Goal: Information Seeking & Learning: Learn about a topic

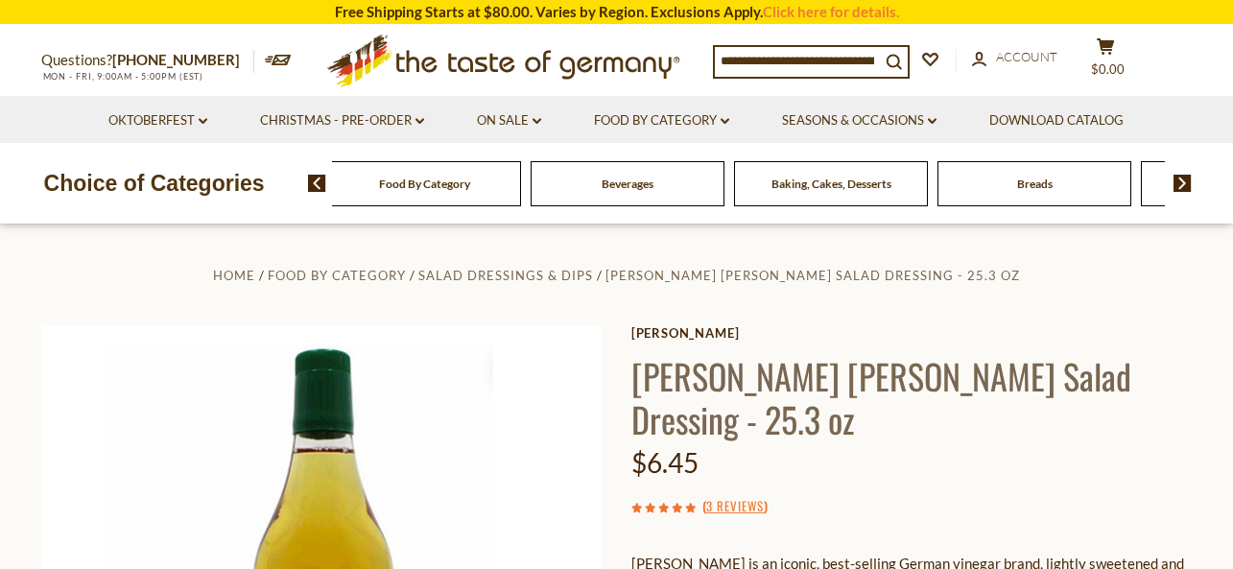
click at [410, 183] on span "Food By Category" at bounding box center [424, 184] width 91 height 14
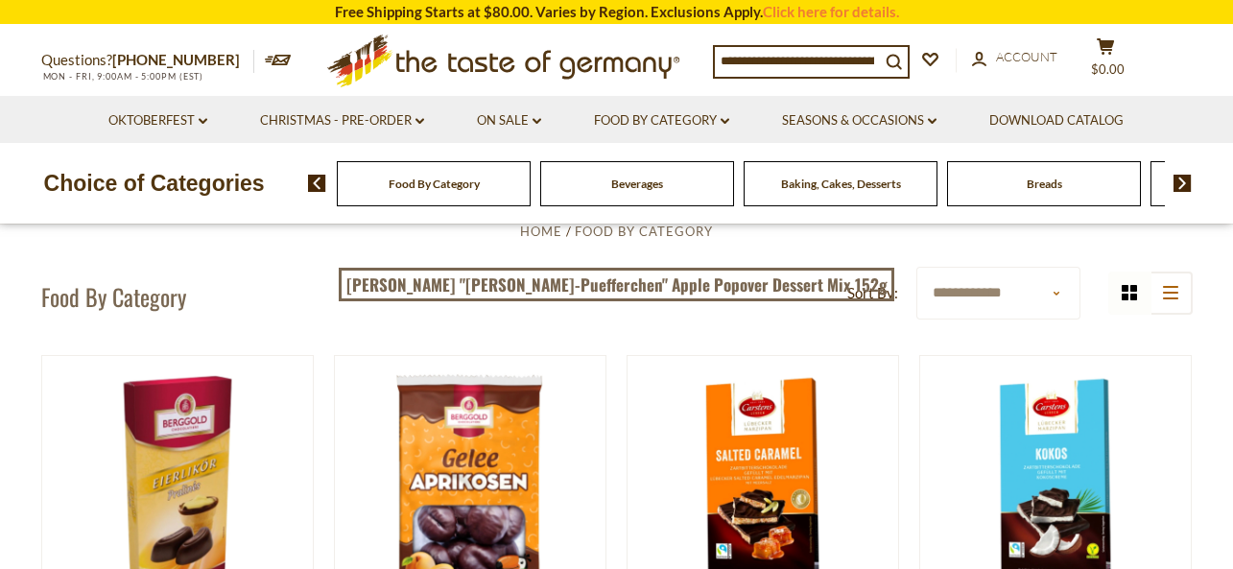
scroll to position [71, 0]
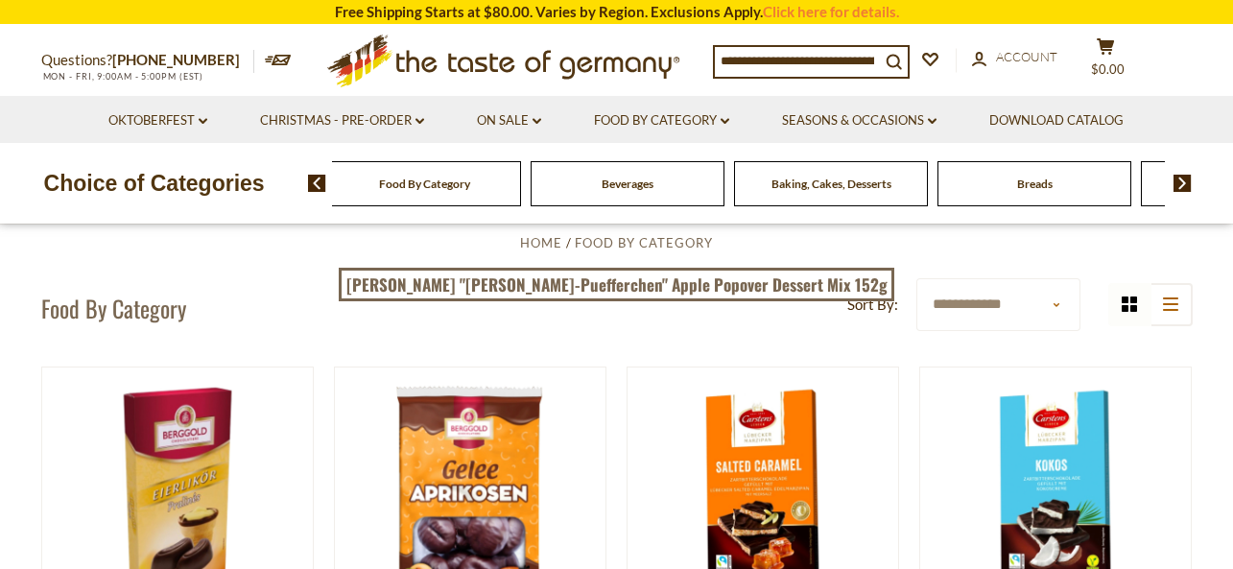
click at [434, 184] on span "Food By Category" at bounding box center [424, 184] width 91 height 14
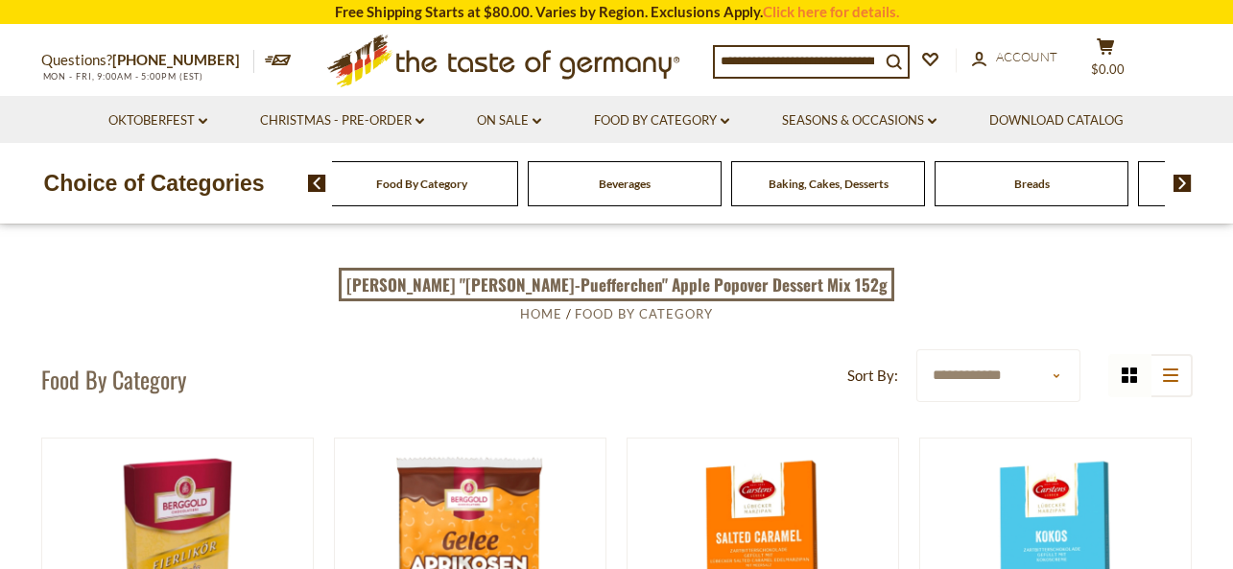
drag, startPoint x: 679, startPoint y: 185, endPoint x: 718, endPoint y: 152, distance: 51.7
click at [518, 189] on div "Beverages" at bounding box center [421, 183] width 194 height 45
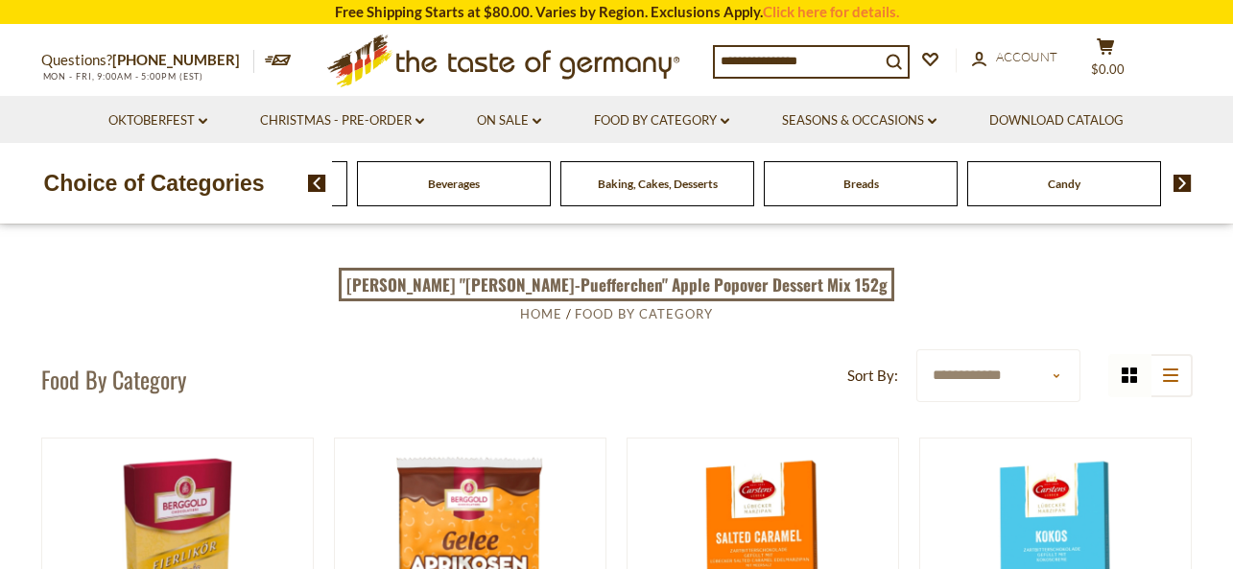
drag, startPoint x: 1033, startPoint y: 193, endPoint x: 949, endPoint y: 201, distance: 83.8
click at [347, 201] on div "Breads" at bounding box center [251, 183] width 194 height 45
click at [347, 195] on div "Candy" at bounding box center [251, 183] width 194 height 45
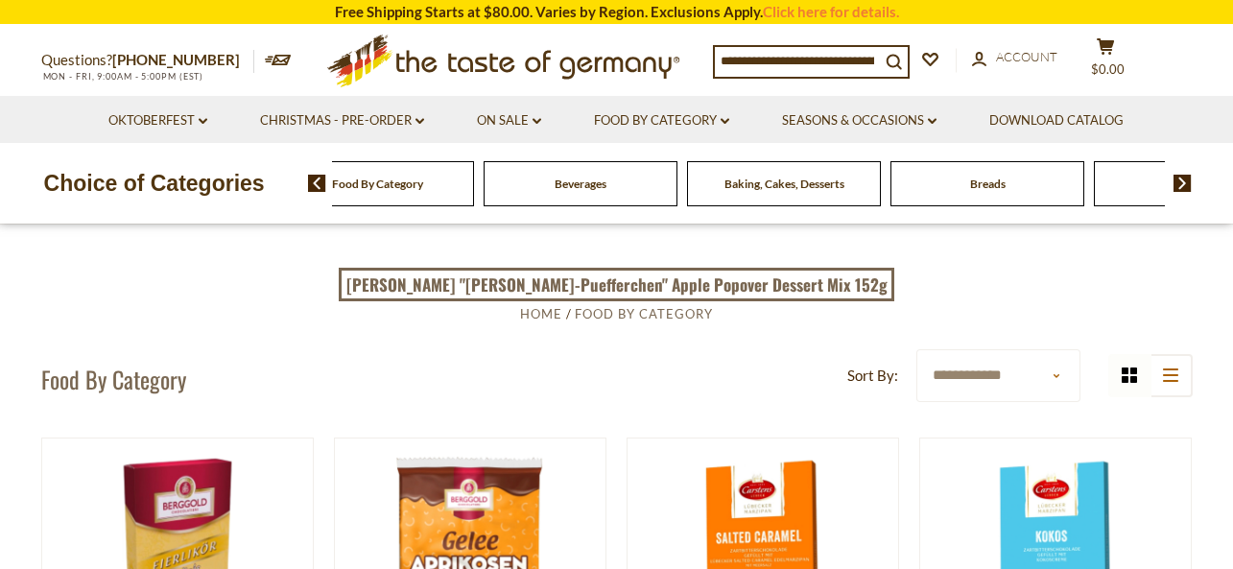
drag, startPoint x: 999, startPoint y: 197, endPoint x: 928, endPoint y: 201, distance: 71.1
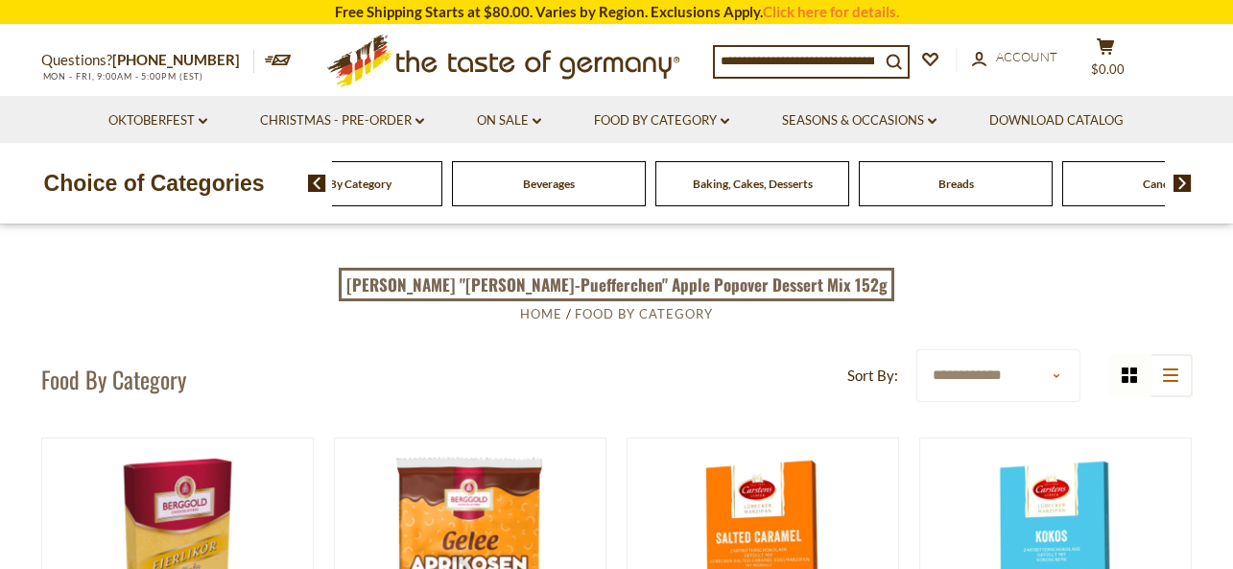
drag, startPoint x: 387, startPoint y: 185, endPoint x: 508, endPoint y: 190, distance: 121.0
click at [444, 196] on div "Beverages" at bounding box center [347, 183] width 194 height 45
click at [546, 184] on span "Beverages" at bounding box center [550, 184] width 52 height 14
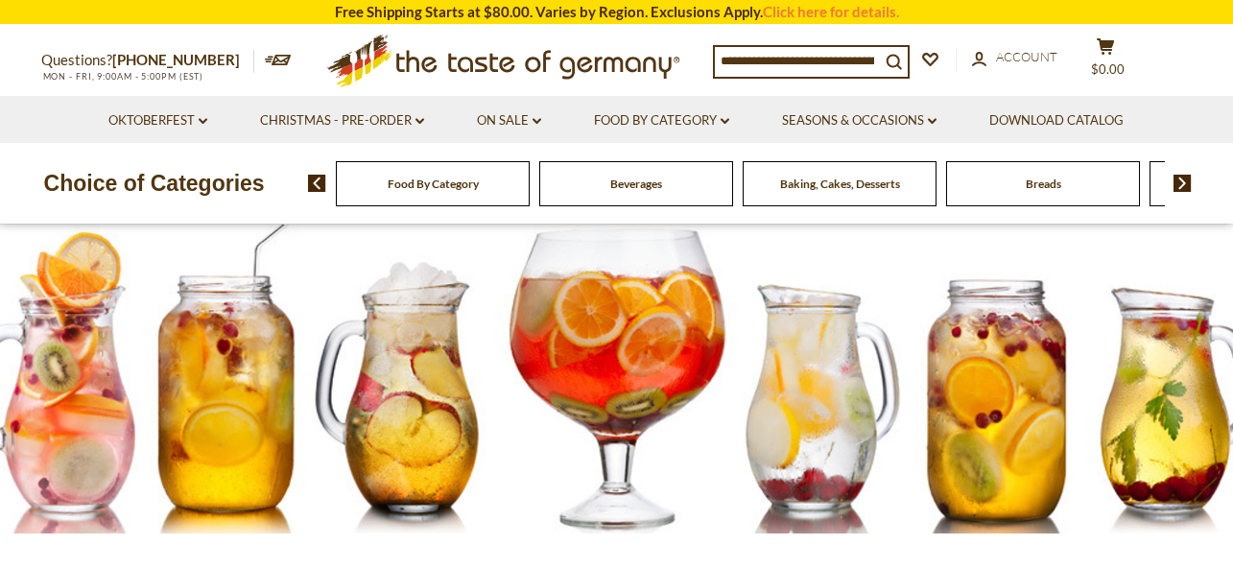
click at [417, 186] on span "Food By Category" at bounding box center [433, 184] width 91 height 14
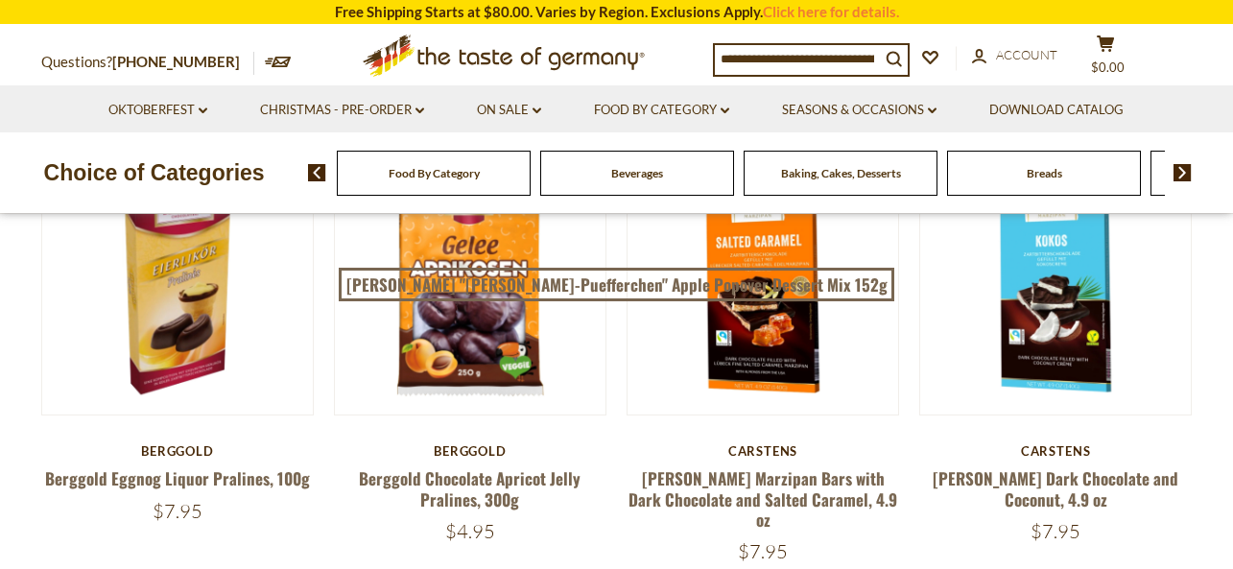
scroll to position [308, 0]
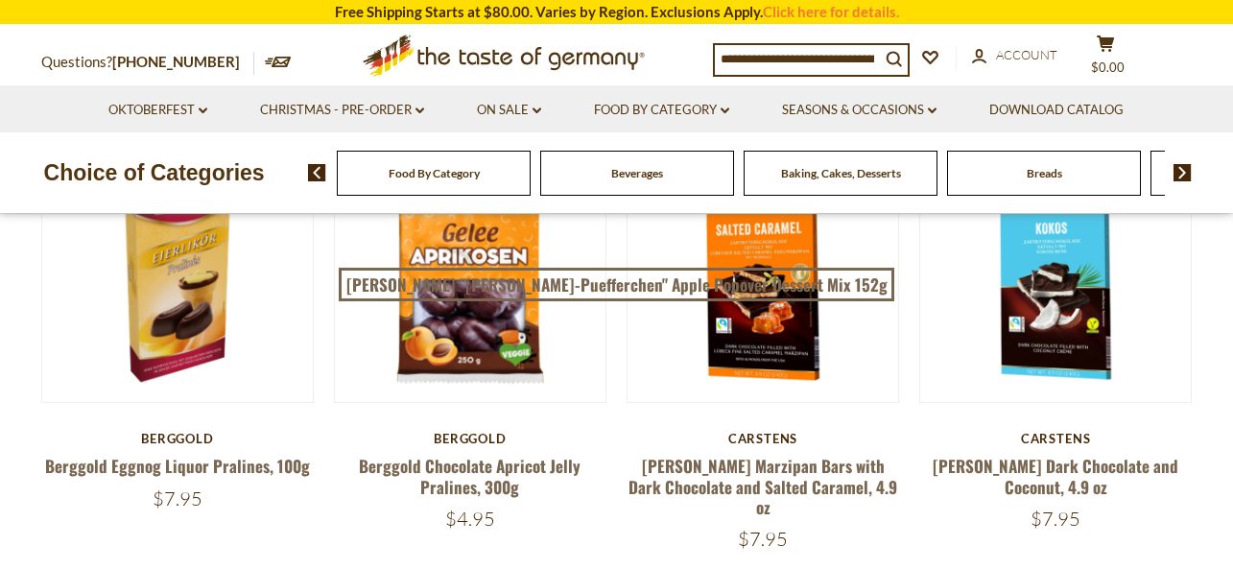
click at [314, 170] on img at bounding box center [317, 172] width 18 height 17
click at [314, 171] on img at bounding box center [317, 172] width 18 height 17
click at [419, 177] on span "Food By Category" at bounding box center [434, 173] width 91 height 14
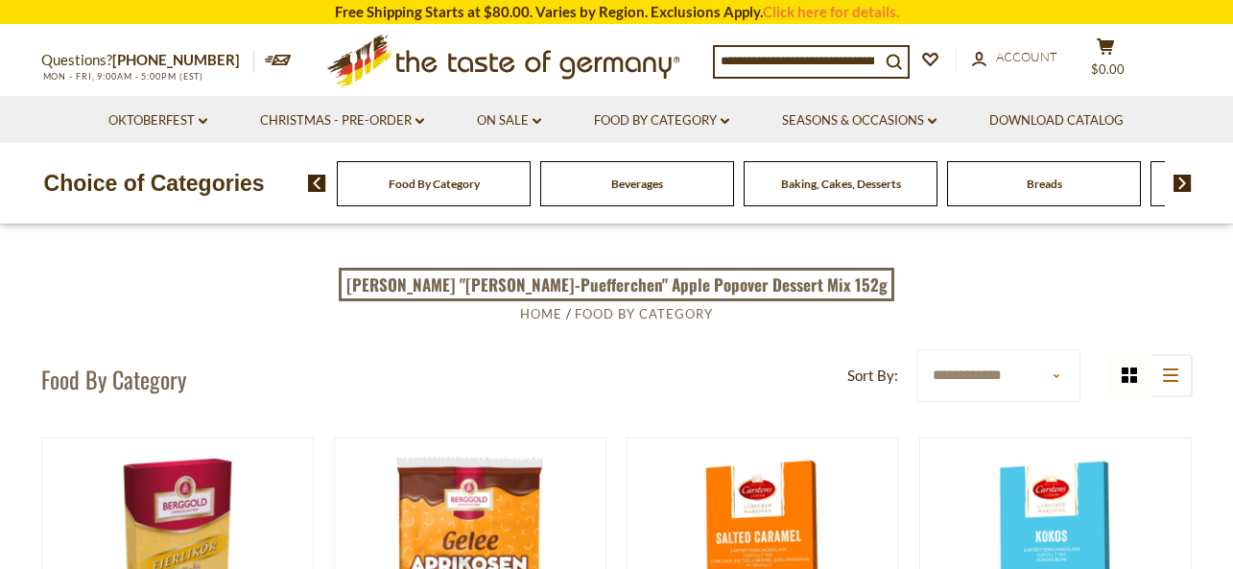
click at [432, 188] on span "Food By Category" at bounding box center [434, 184] width 91 height 14
click at [679, 113] on link "Food By Category dropdown_arrow" at bounding box center [661, 120] width 135 height 21
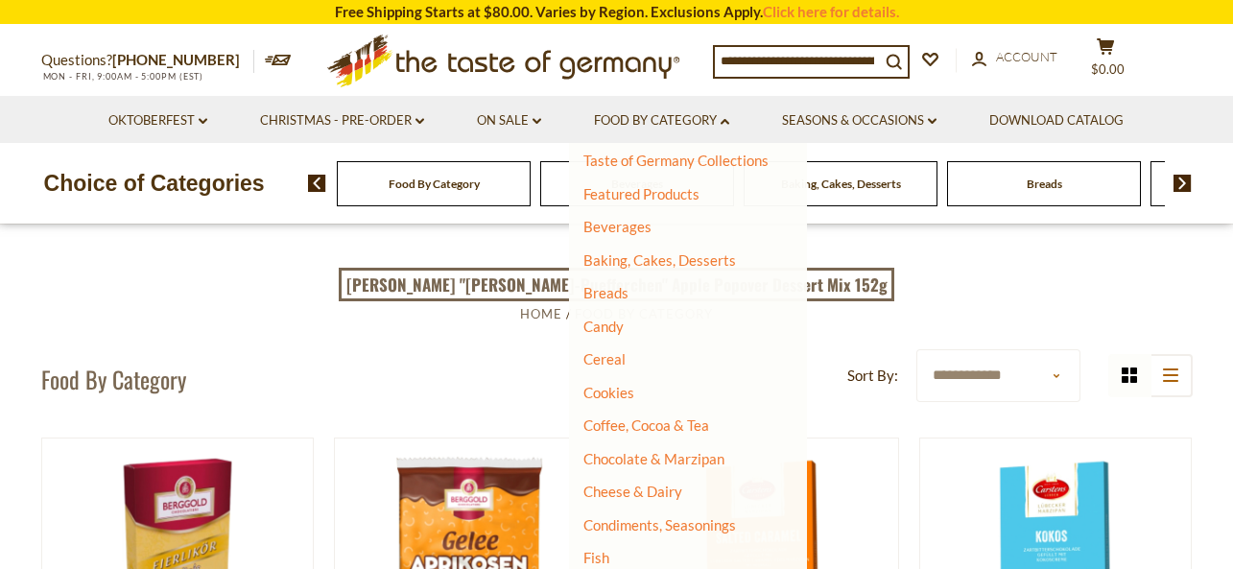
scroll to position [43, 0]
click at [622, 423] on link "Coffee, Cocoa & Tea" at bounding box center [647, 425] width 126 height 17
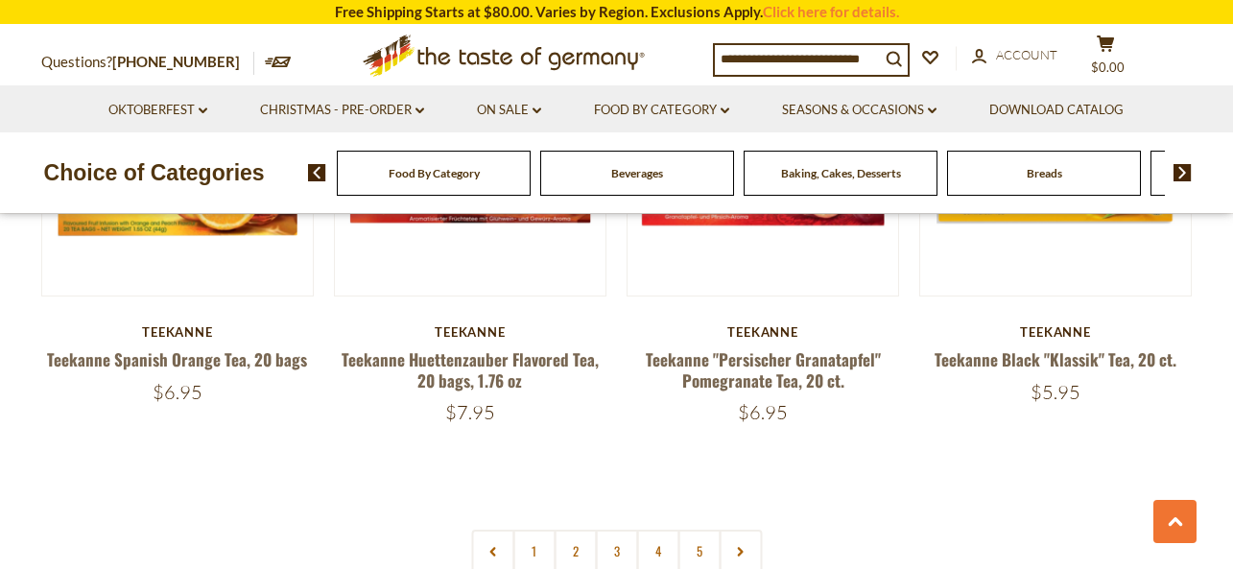
scroll to position [4439, 0]
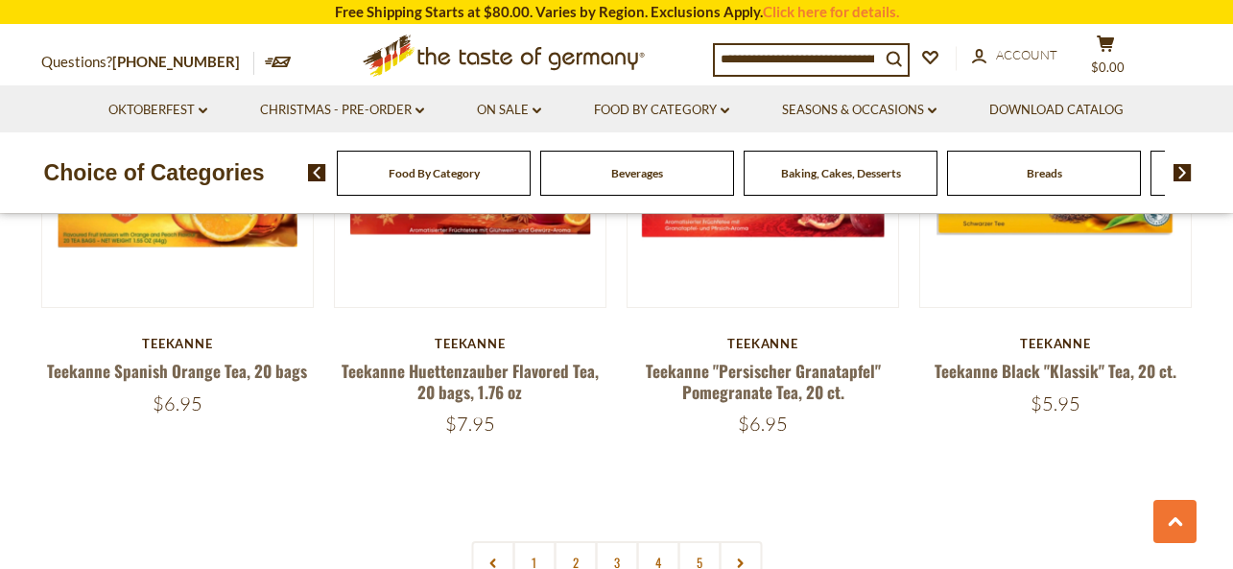
drag, startPoint x: 591, startPoint y: 541, endPoint x: 562, endPoint y: 546, distance: 29.2
click at [572, 543] on link "2" at bounding box center [575, 562] width 43 height 43
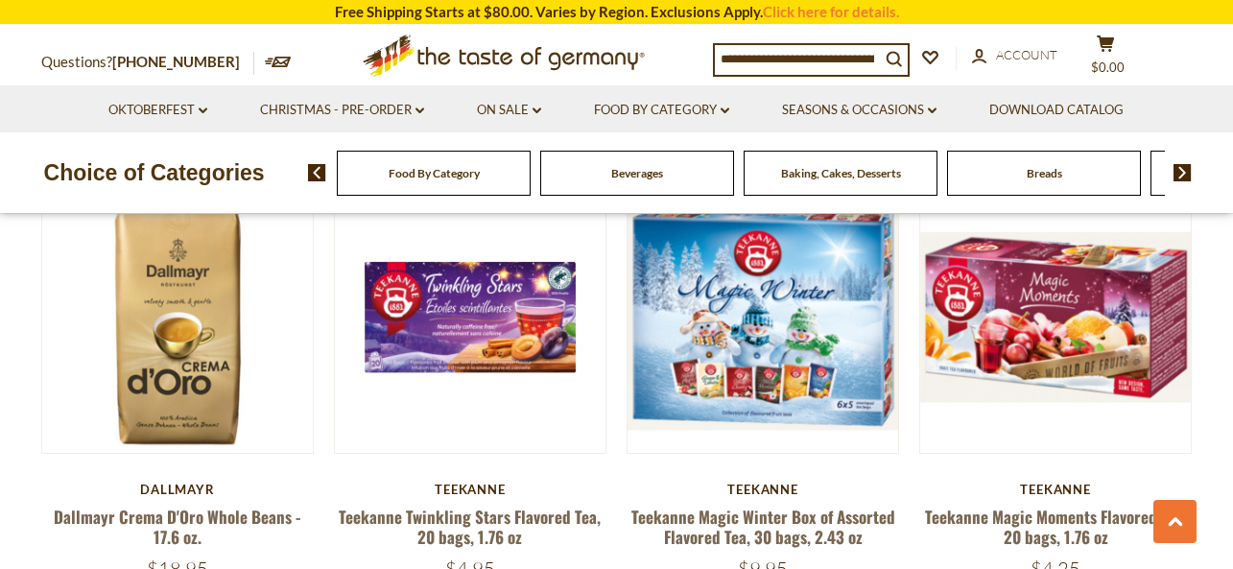
drag, startPoint x: 562, startPoint y: 546, endPoint x: 572, endPoint y: 541, distance: 10.7
click at [568, 557] on div "$4.95" at bounding box center [471, 569] width 274 height 24
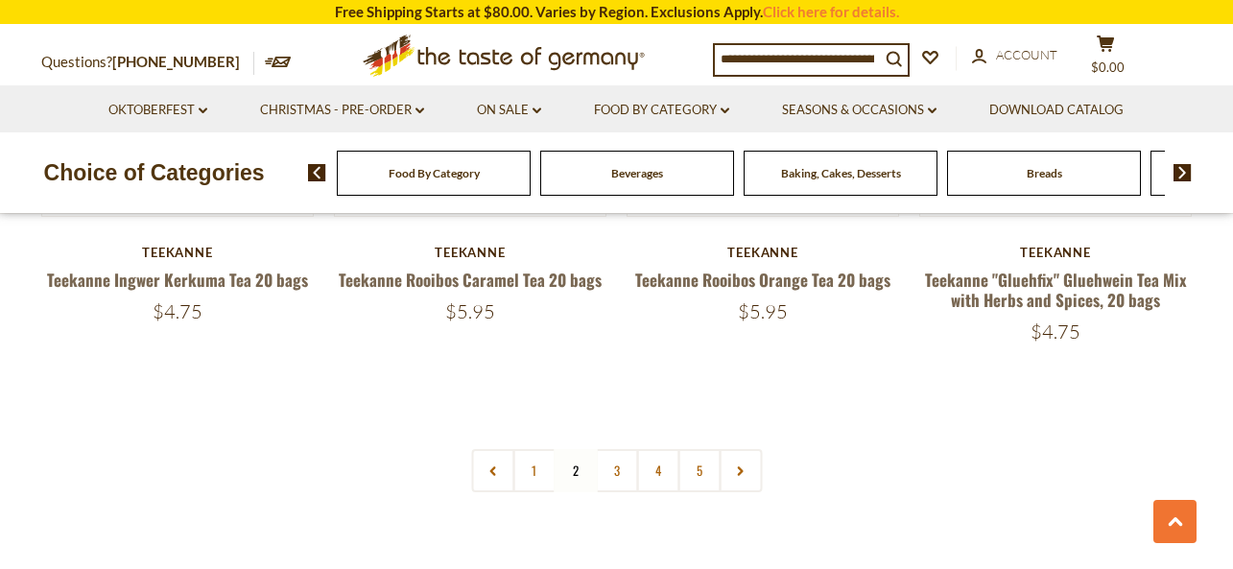
scroll to position [4466, 0]
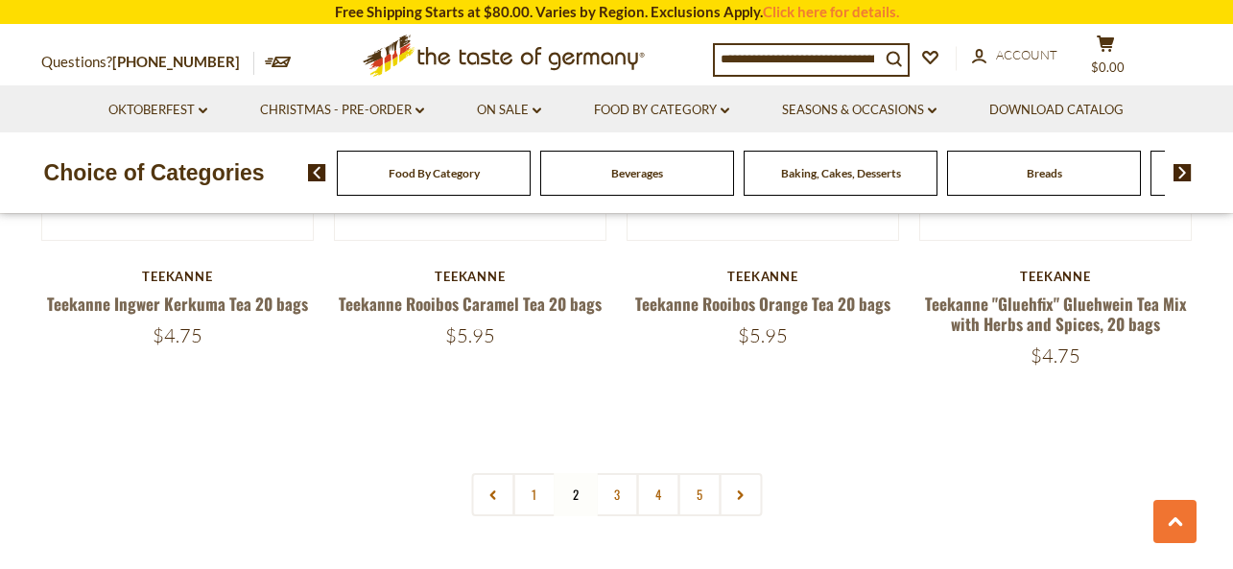
click at [523, 474] on link "1" at bounding box center [533, 494] width 43 height 43
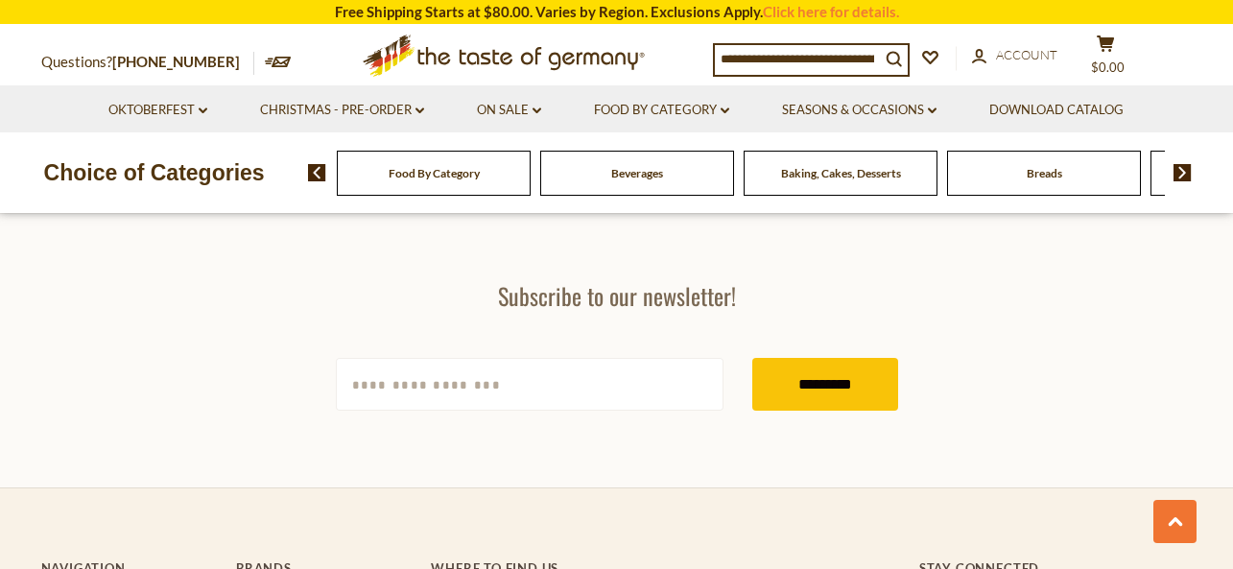
scroll to position [5529, 0]
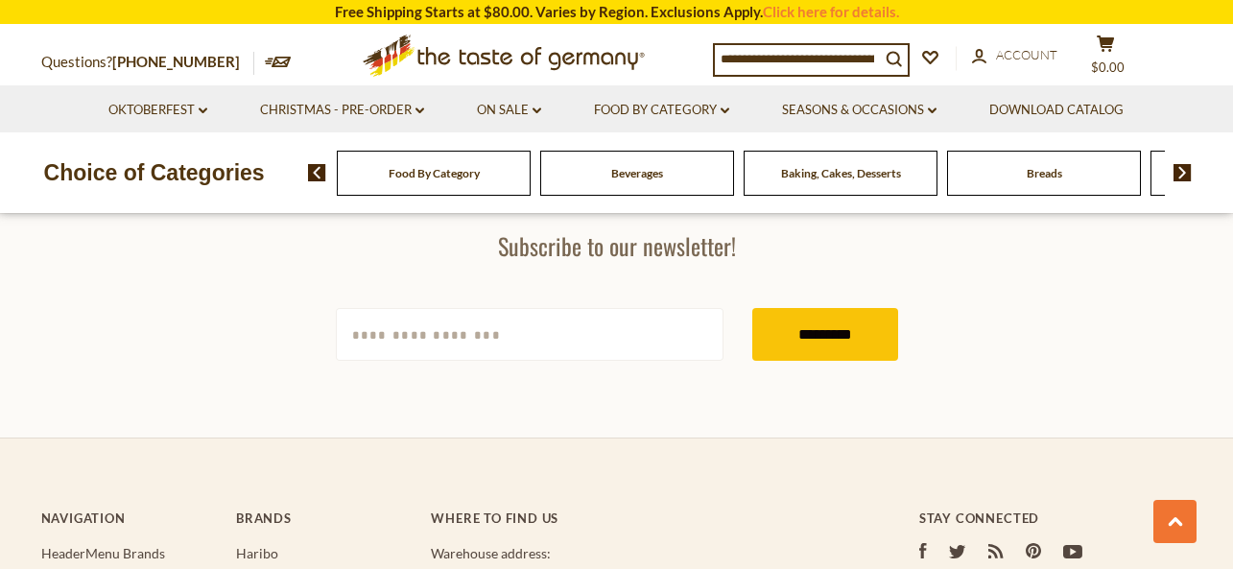
drag, startPoint x: 1183, startPoint y: 475, endPoint x: 1182, endPoint y: 463, distance: 12.5
click at [1183, 438] on section "Subscribe to our newsletter! yourname@email.com *********" at bounding box center [616, 296] width 1233 height 283
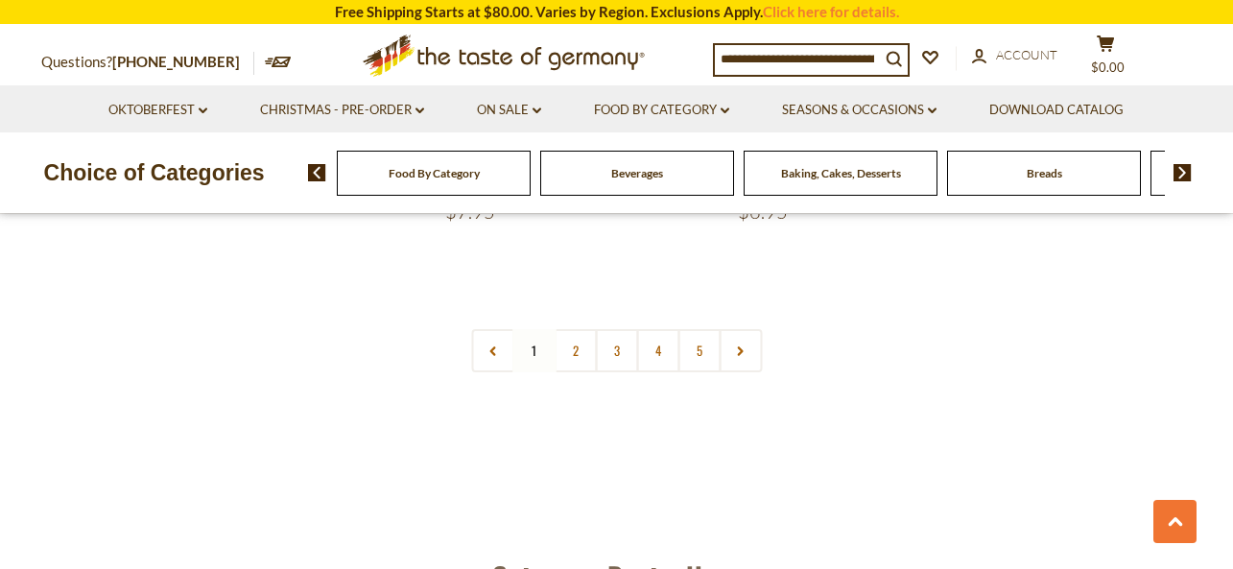
scroll to position [4750, 0]
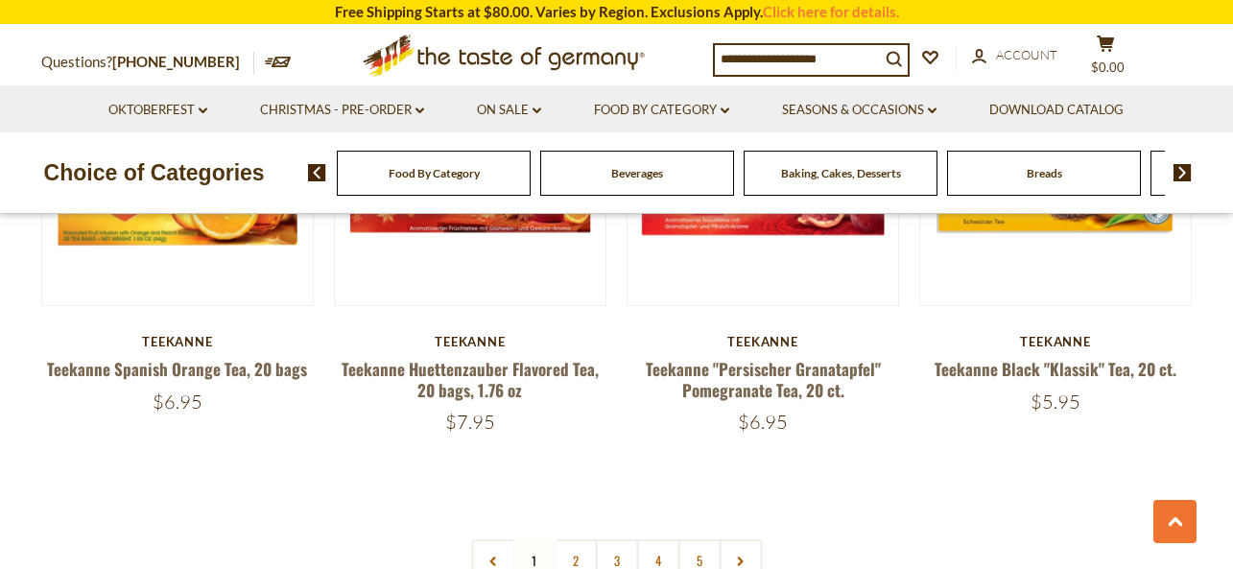
scroll to position [4478, 0]
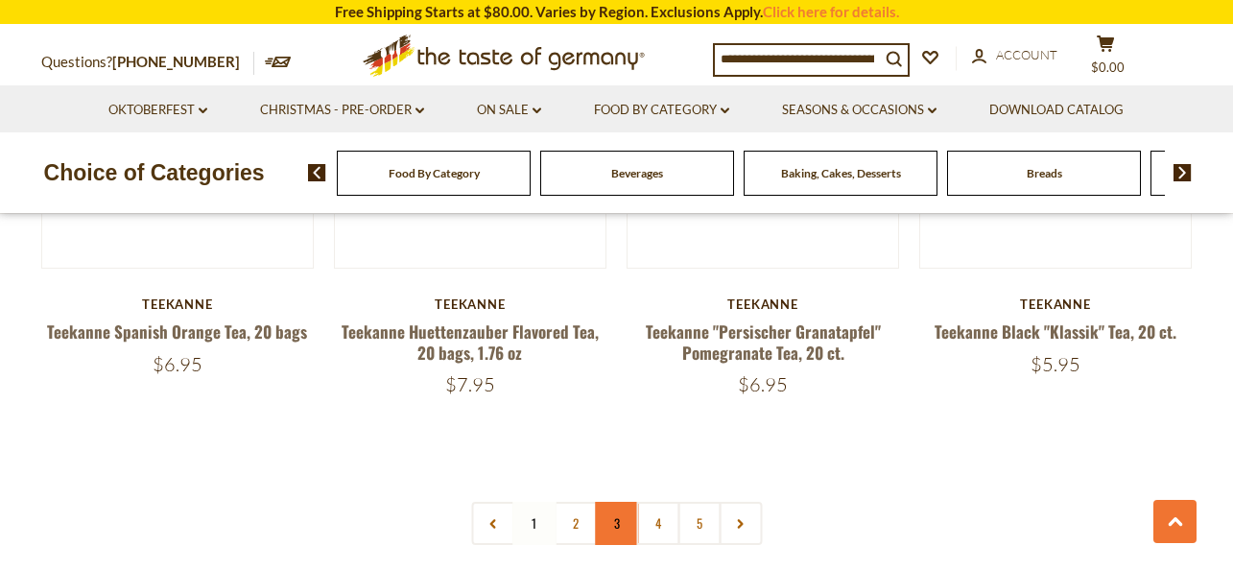
click at [607, 502] on link "3" at bounding box center [616, 523] width 43 height 43
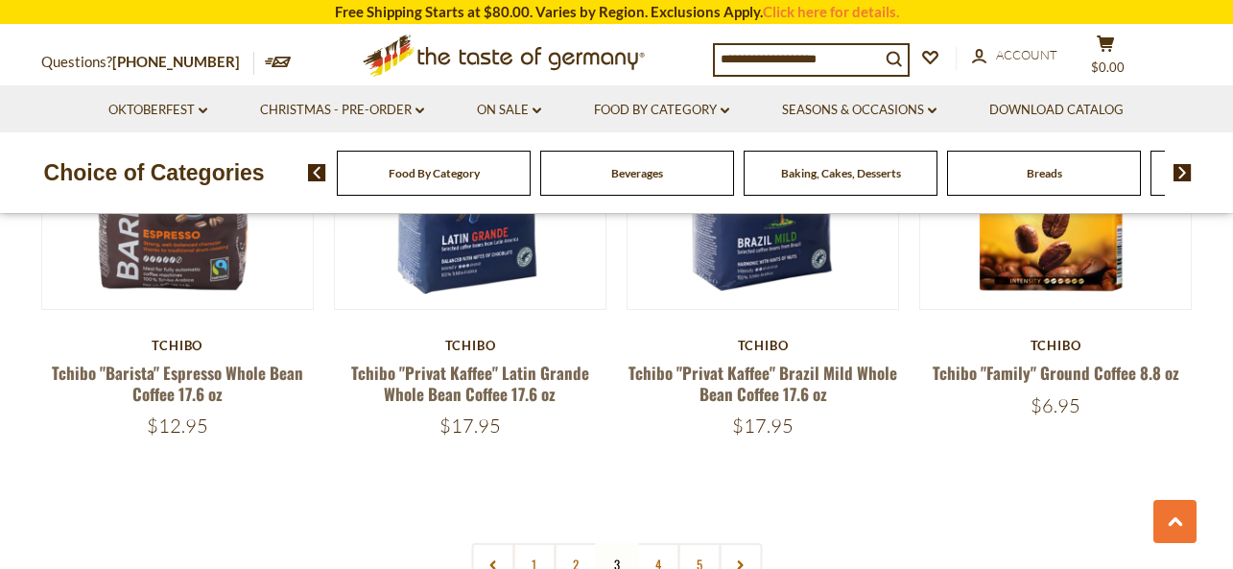
scroll to position [4343, 0]
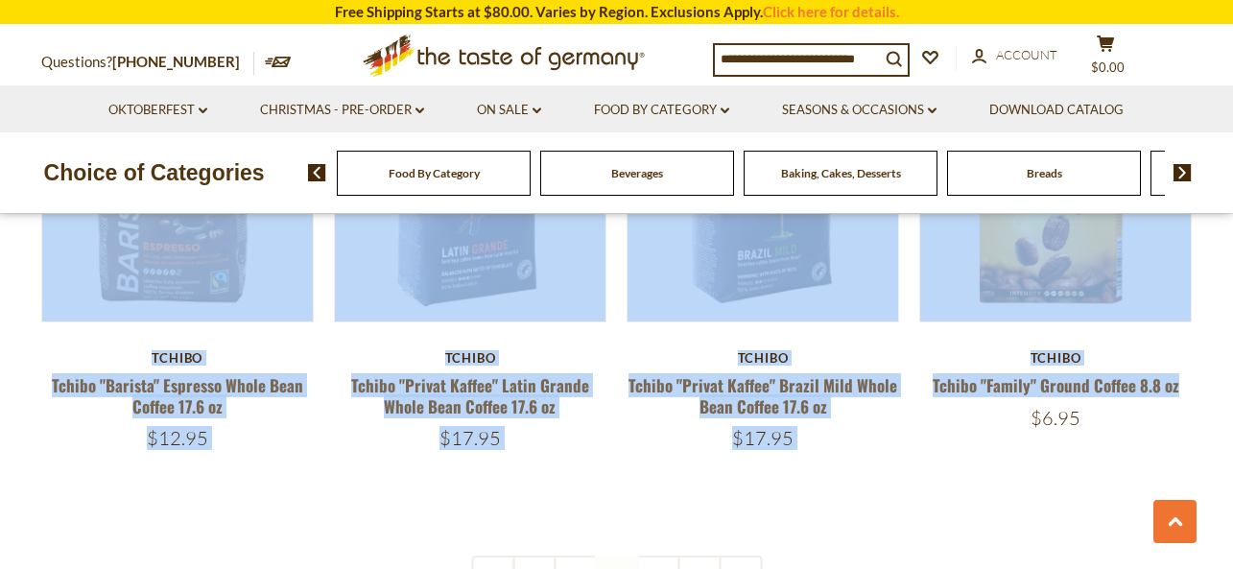
drag, startPoint x: 1194, startPoint y: 366, endPoint x: 1191, endPoint y: 382, distance: 16.6
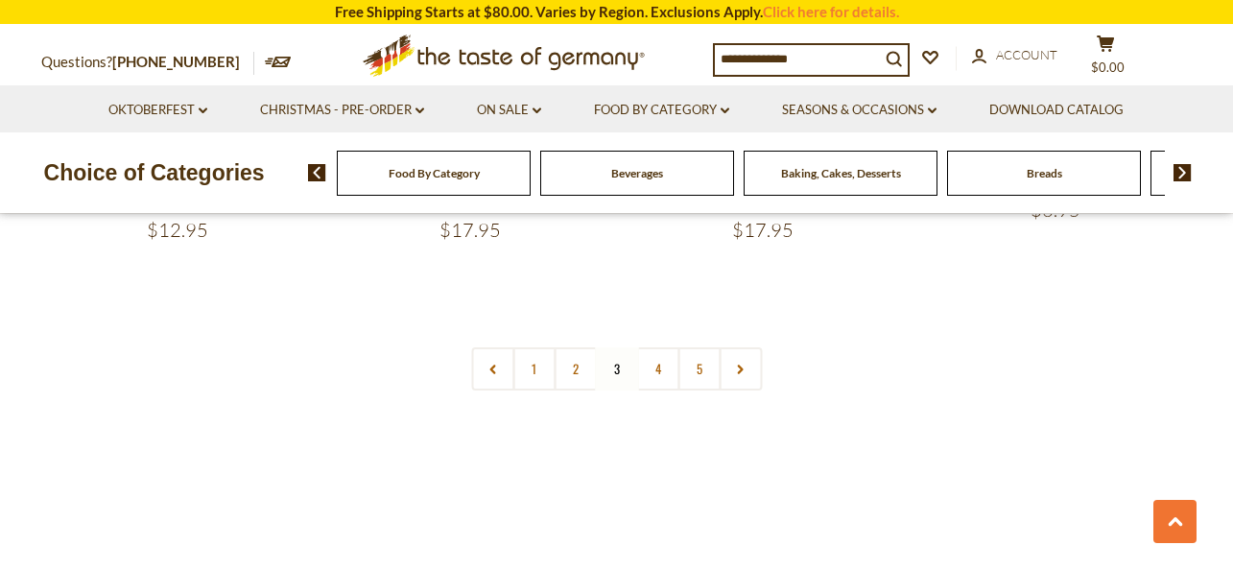
scroll to position [4636, 0]
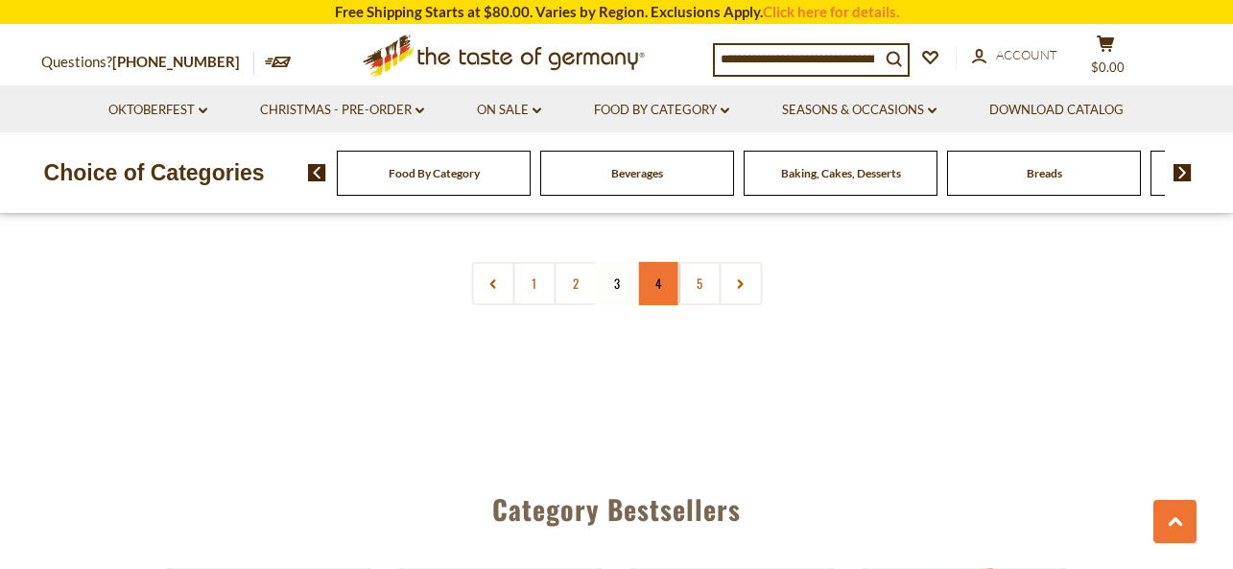
click at [654, 279] on link "4" at bounding box center [657, 283] width 43 height 43
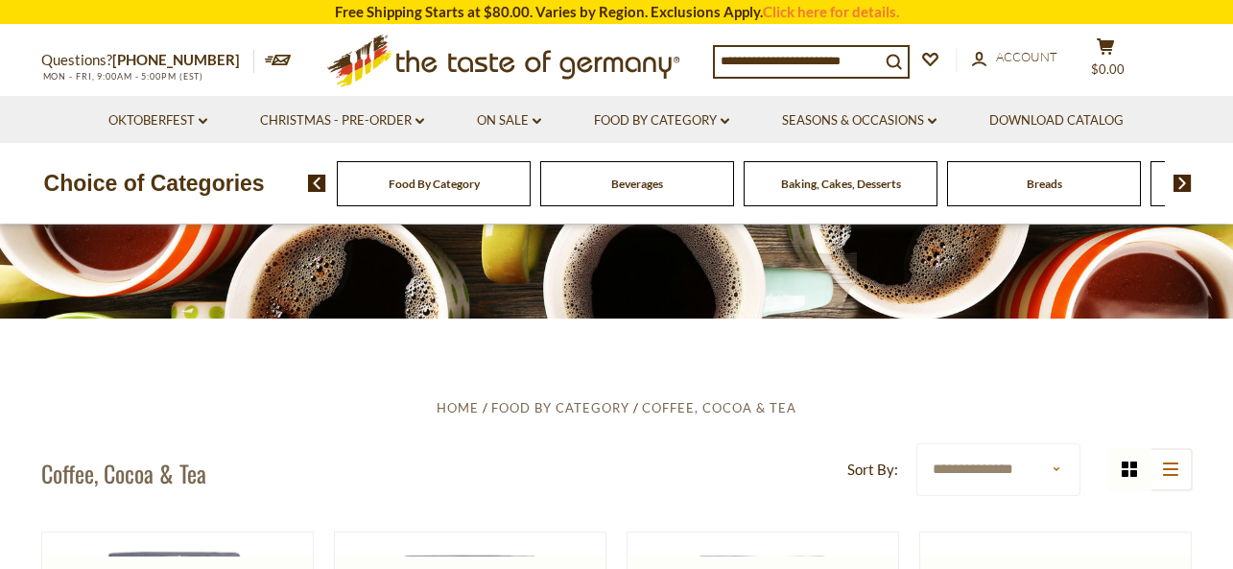
scroll to position [0, 0]
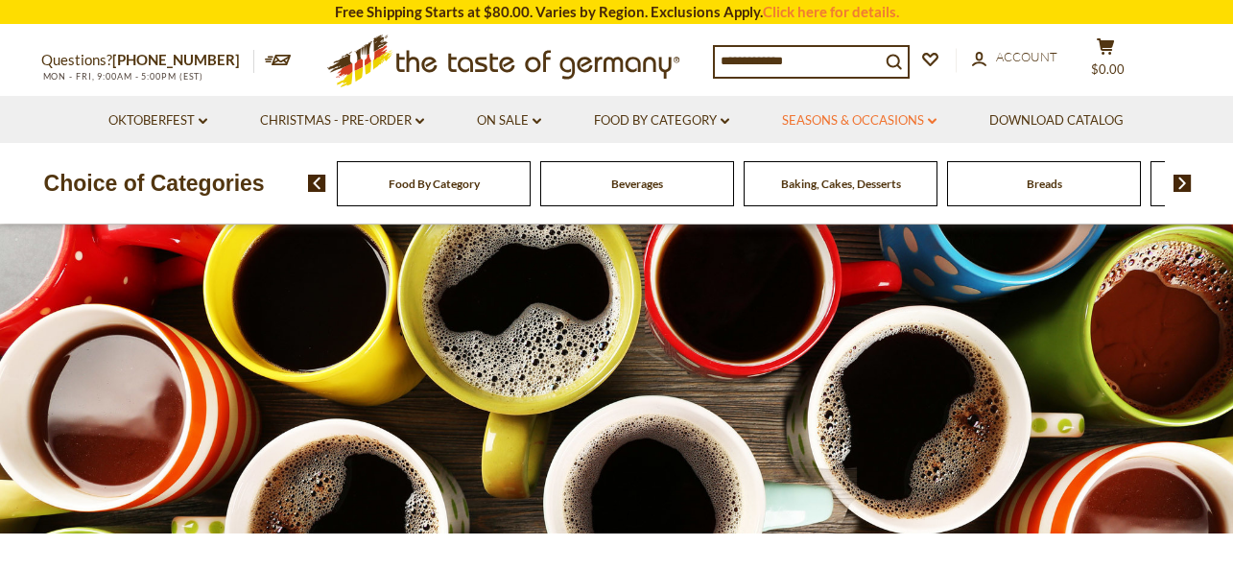
click at [884, 119] on link "Seasons & Occasions dropdown_arrow" at bounding box center [859, 120] width 155 height 21
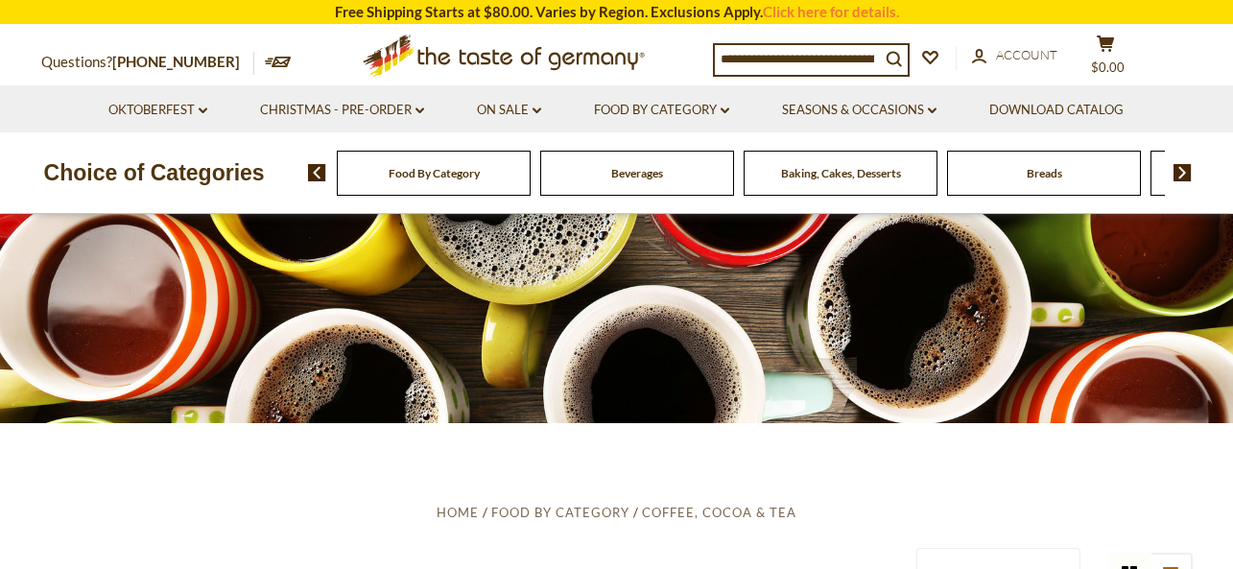
click at [873, 52] on input at bounding box center [797, 58] width 165 height 27
drag, startPoint x: 880, startPoint y: 58, endPoint x: 865, endPoint y: 60, distance: 15.5
click at [879, 57] on input at bounding box center [797, 58] width 165 height 27
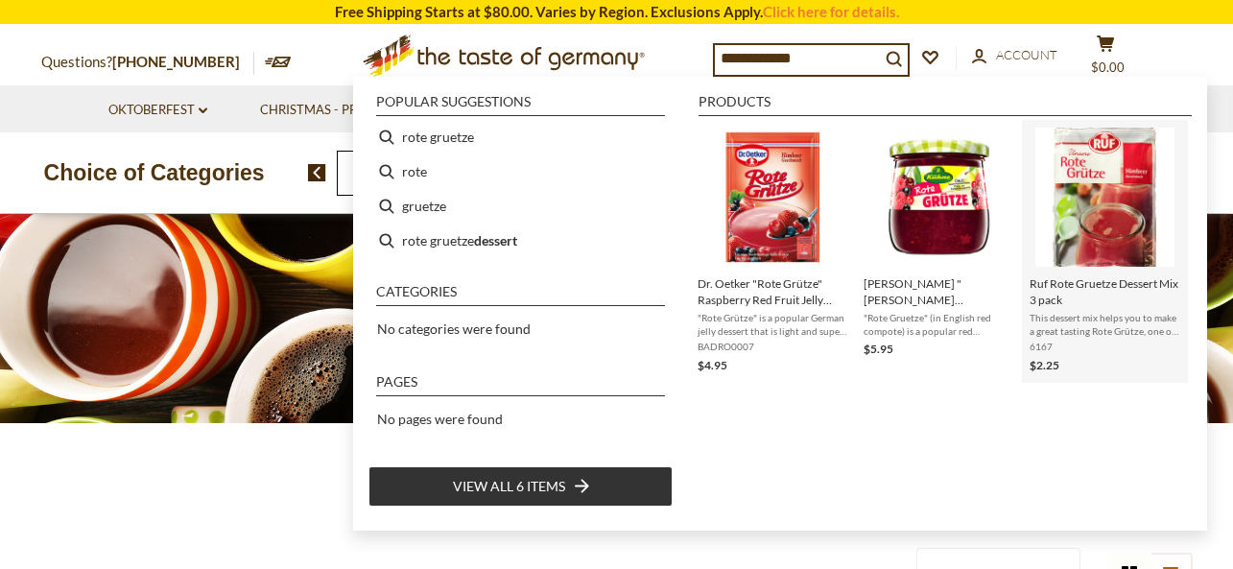
type input "**********"
click at [1116, 192] on img "Ruf Rote Gruetze Dessert Mix 3 pack" at bounding box center [1105, 197] width 139 height 139
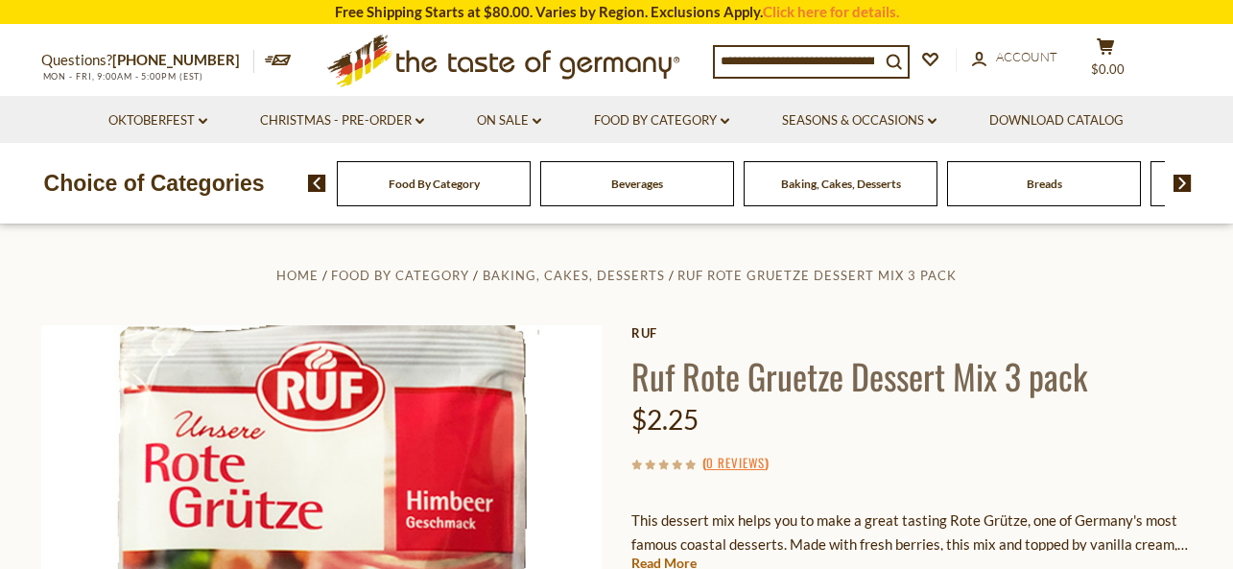
click at [420, 185] on span "Food By Category" at bounding box center [434, 184] width 91 height 14
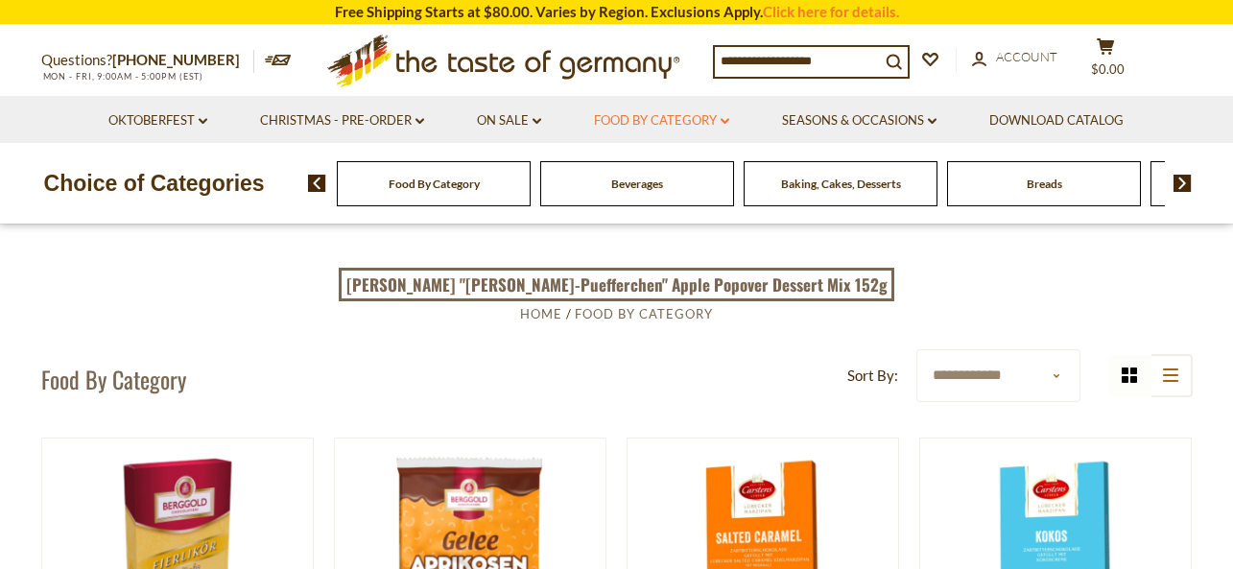
click at [638, 118] on link "Food By Category dropdown_arrow" at bounding box center [661, 120] width 135 height 21
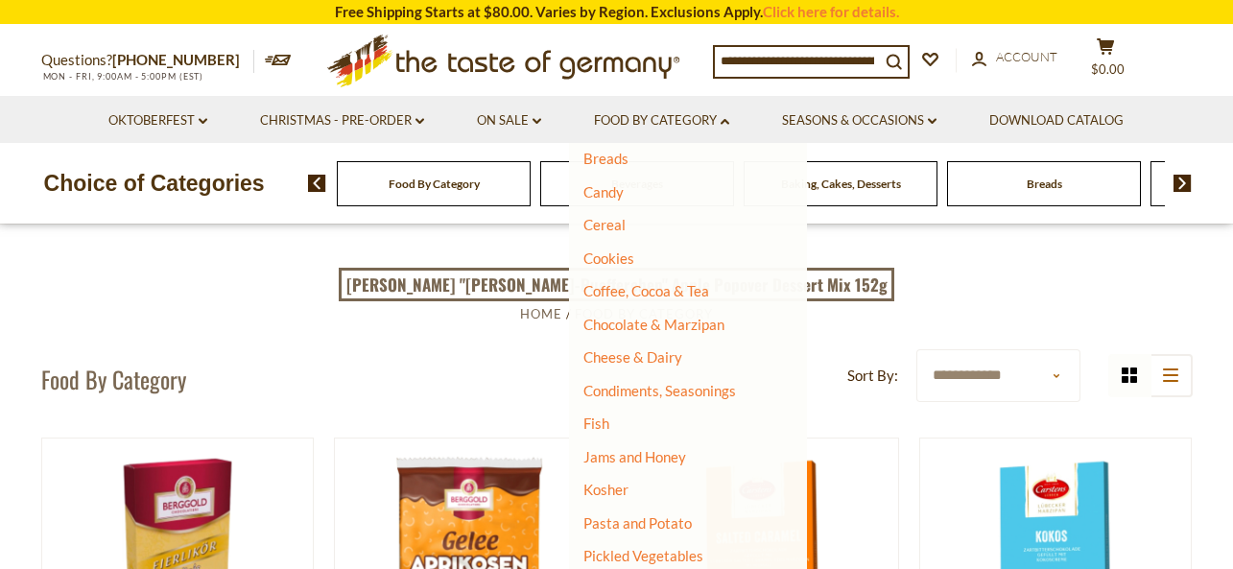
scroll to position [174, 0]
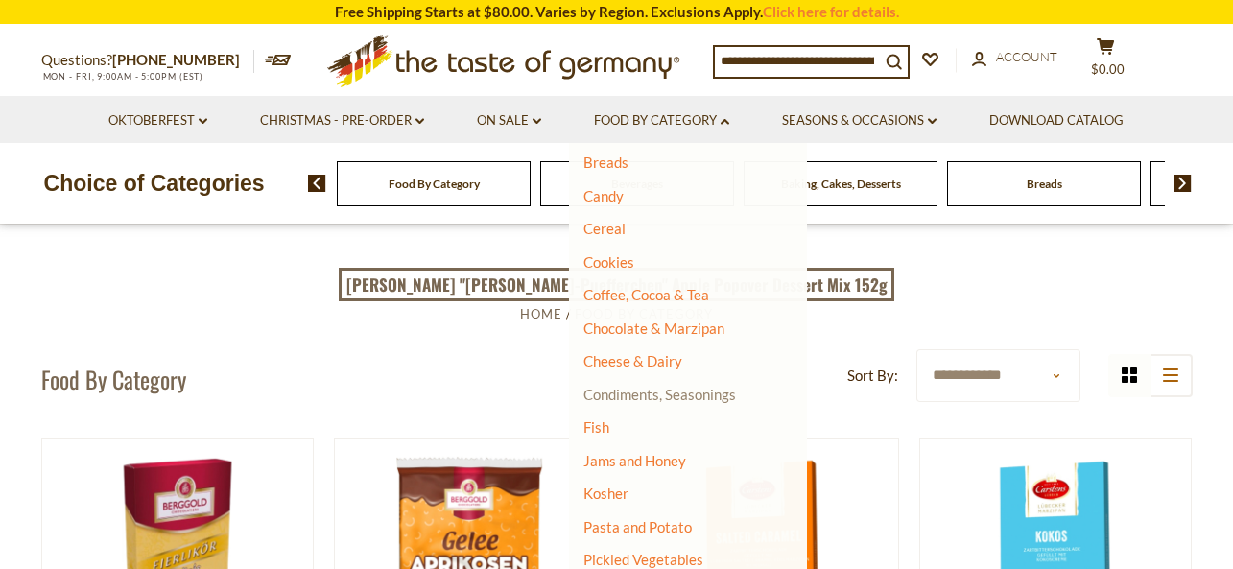
click at [670, 393] on link "Condiments, Seasonings" at bounding box center [660, 394] width 153 height 17
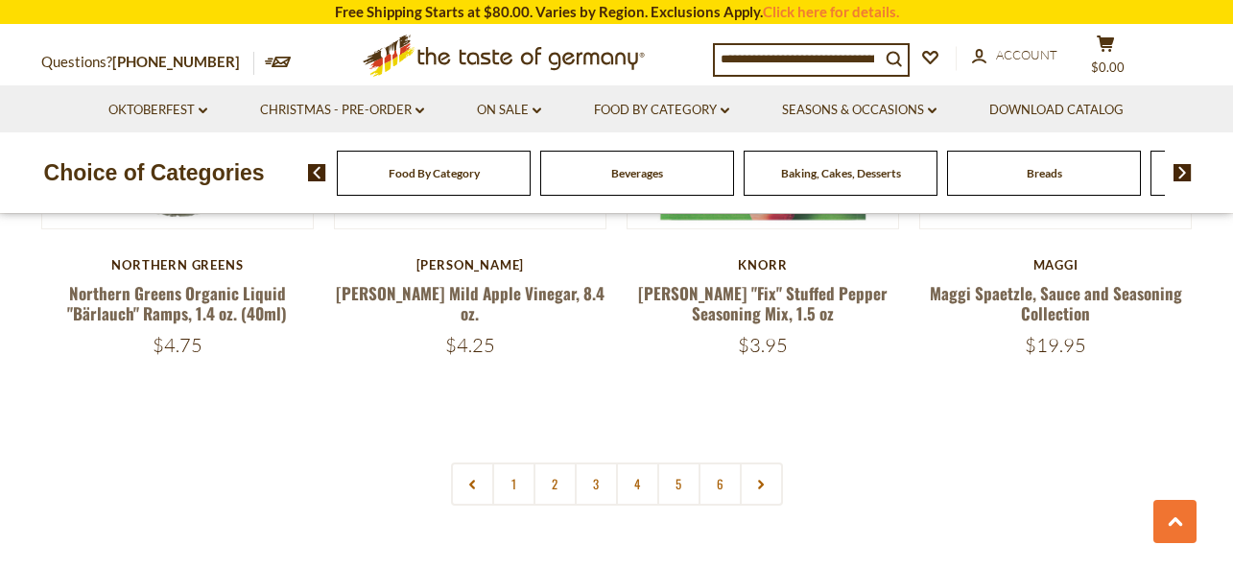
scroll to position [4513, 0]
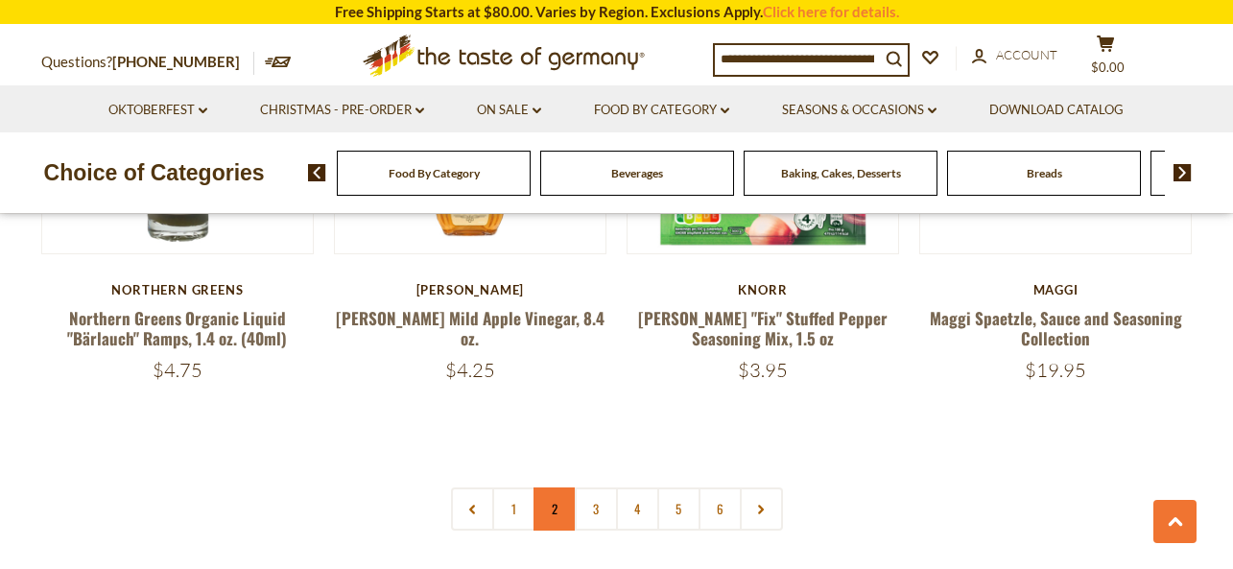
click at [553, 488] on link "2" at bounding box center [555, 509] width 43 height 43
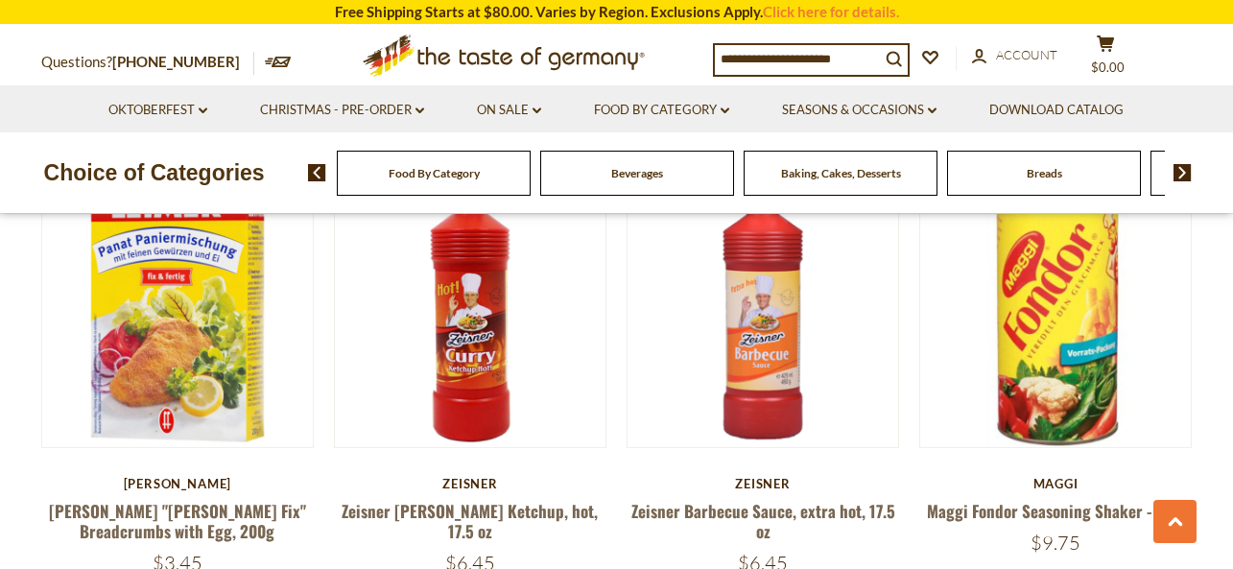
scroll to position [1583, 0]
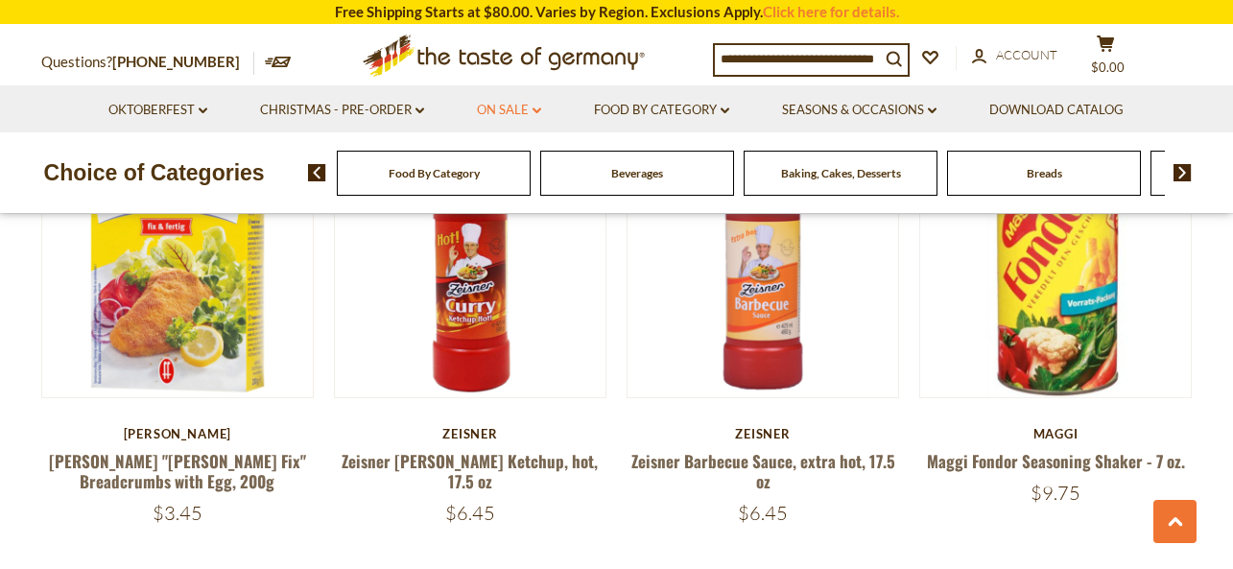
click at [497, 107] on link "On Sale dropdown_arrow" at bounding box center [509, 110] width 64 height 21
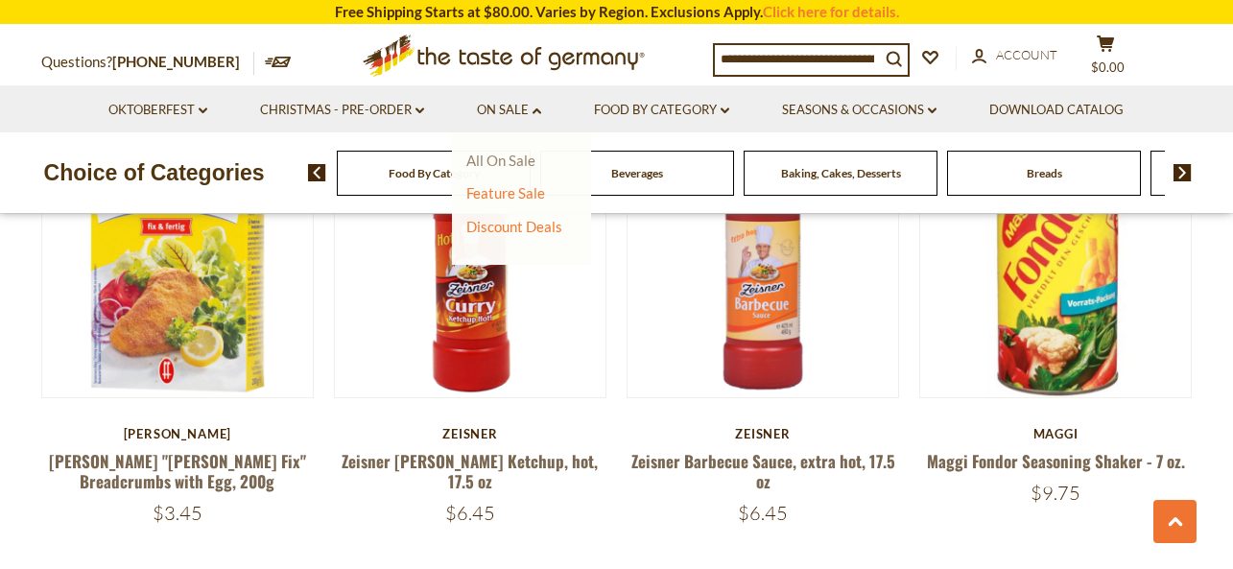
click at [501, 157] on link "All On Sale" at bounding box center [500, 160] width 69 height 17
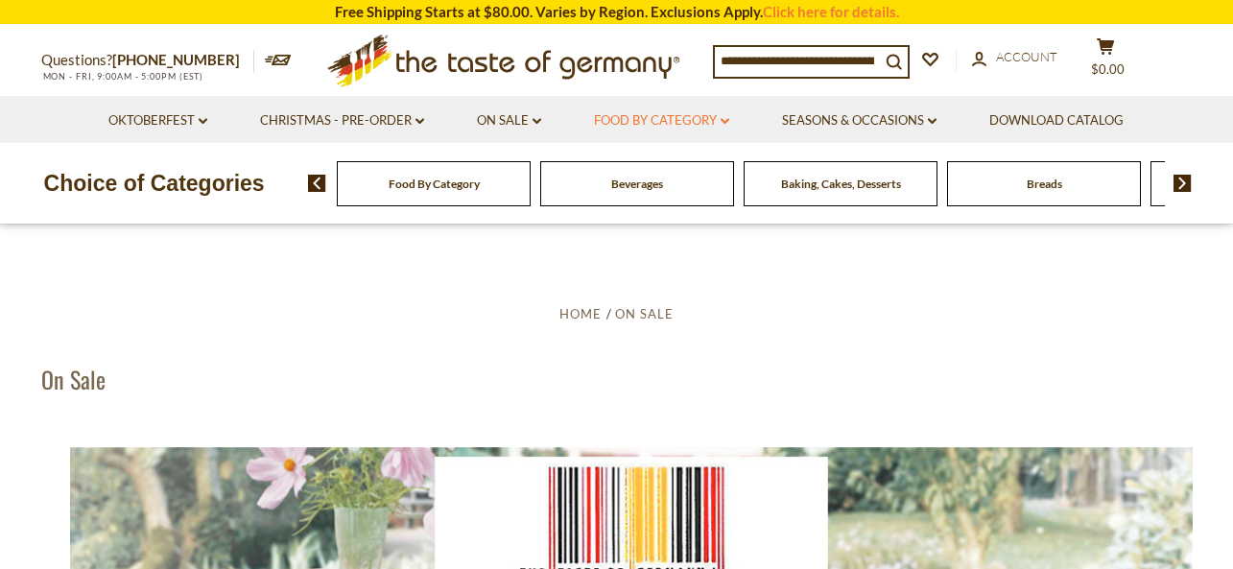
click at [652, 116] on link "Food By Category dropdown_arrow" at bounding box center [661, 120] width 135 height 21
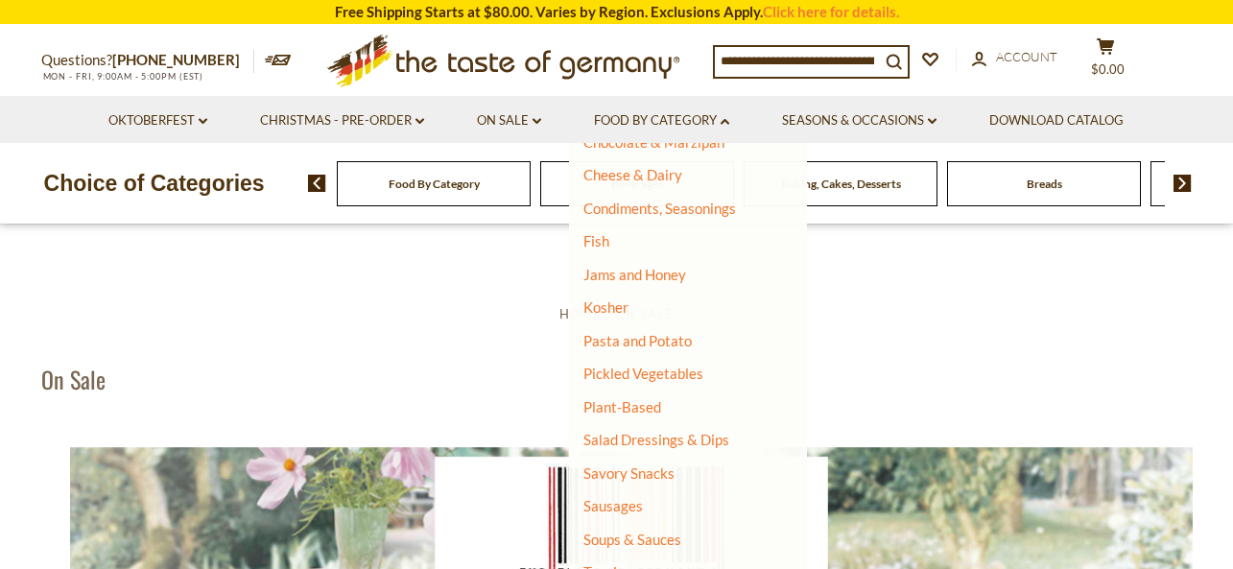
scroll to position [363, 0]
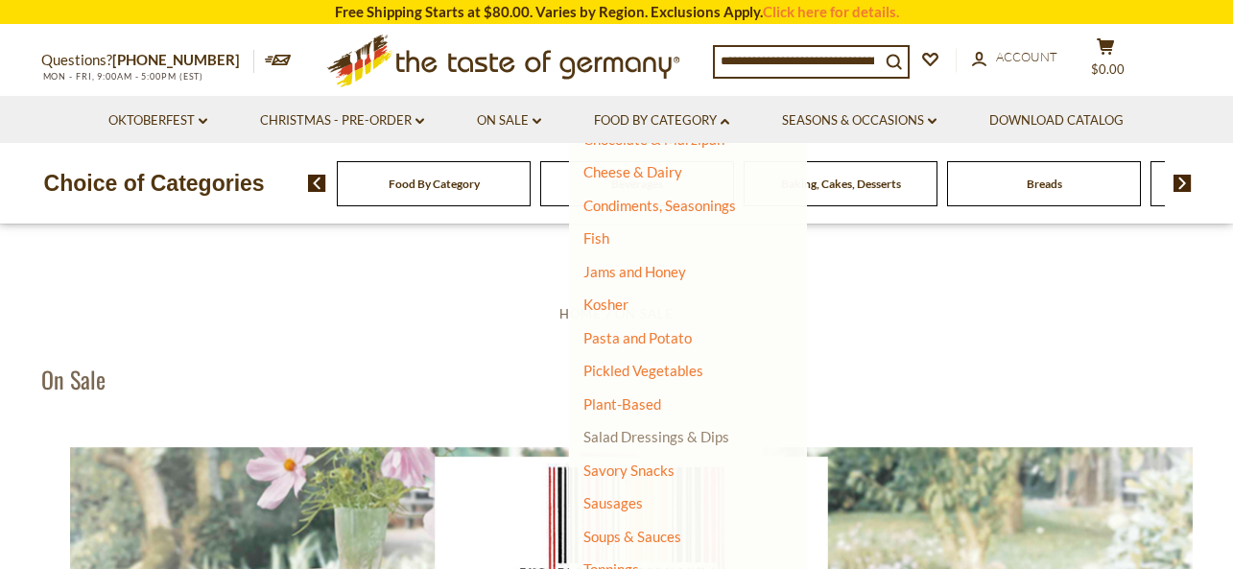
click at [637, 435] on link "Salad Dressings & Dips" at bounding box center [657, 436] width 146 height 17
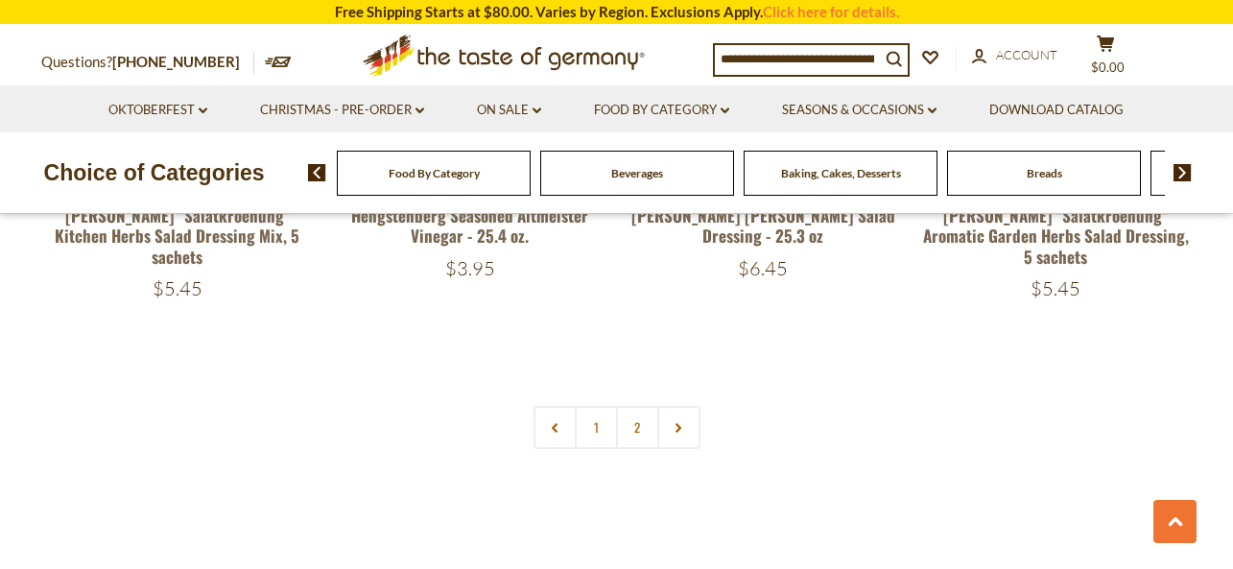
scroll to position [4275, 0]
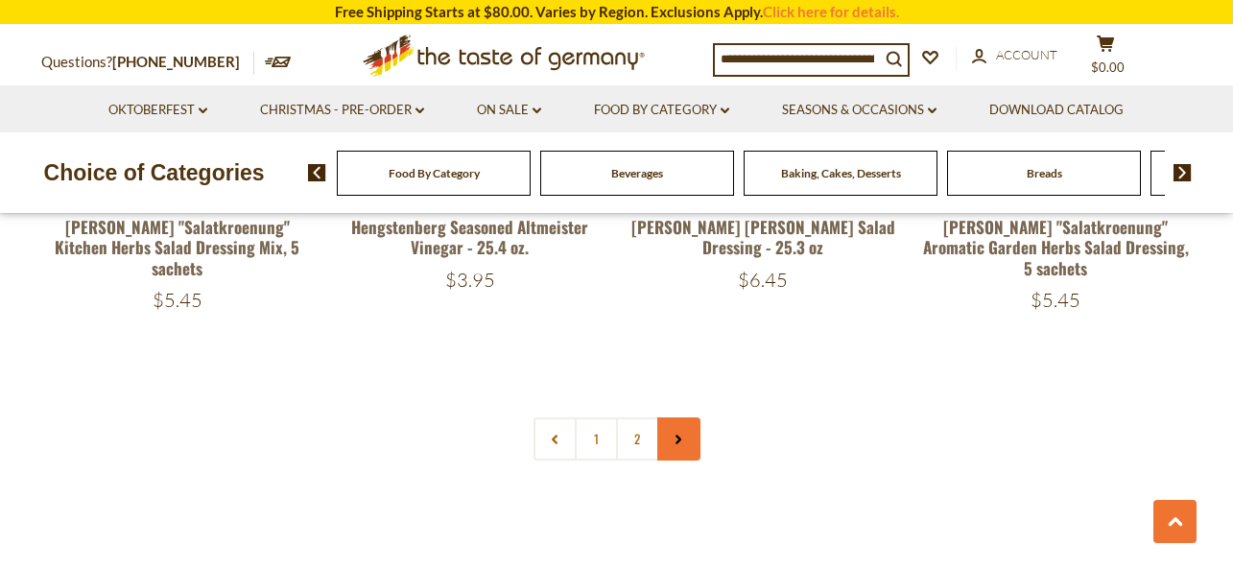
click at [682, 435] on icon at bounding box center [679, 440] width 12 height 10
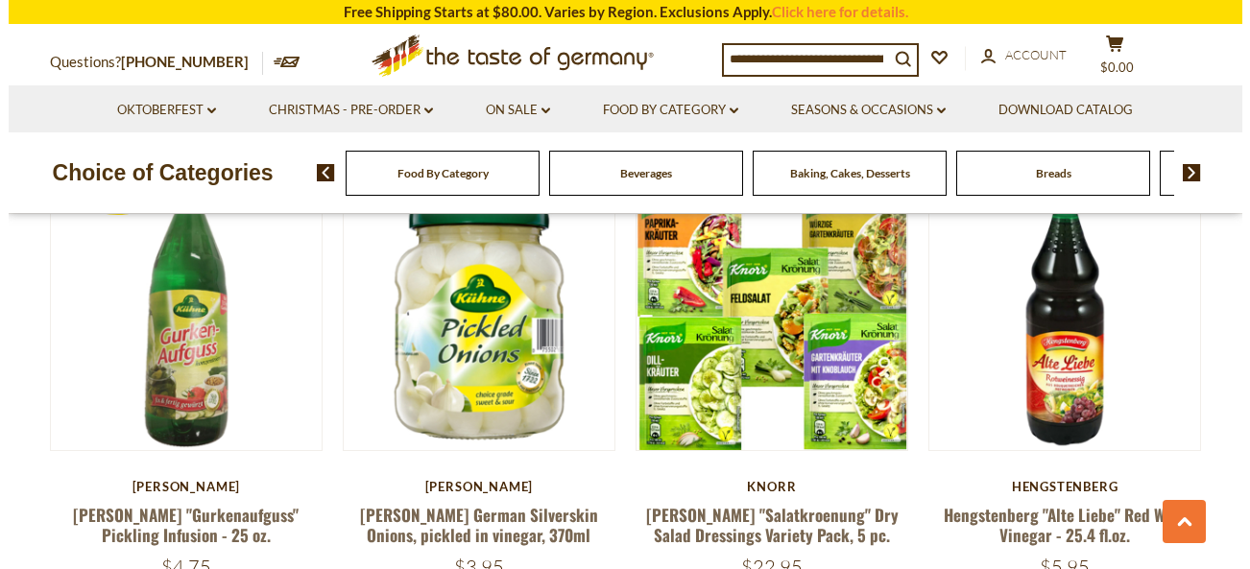
scroll to position [2042, 0]
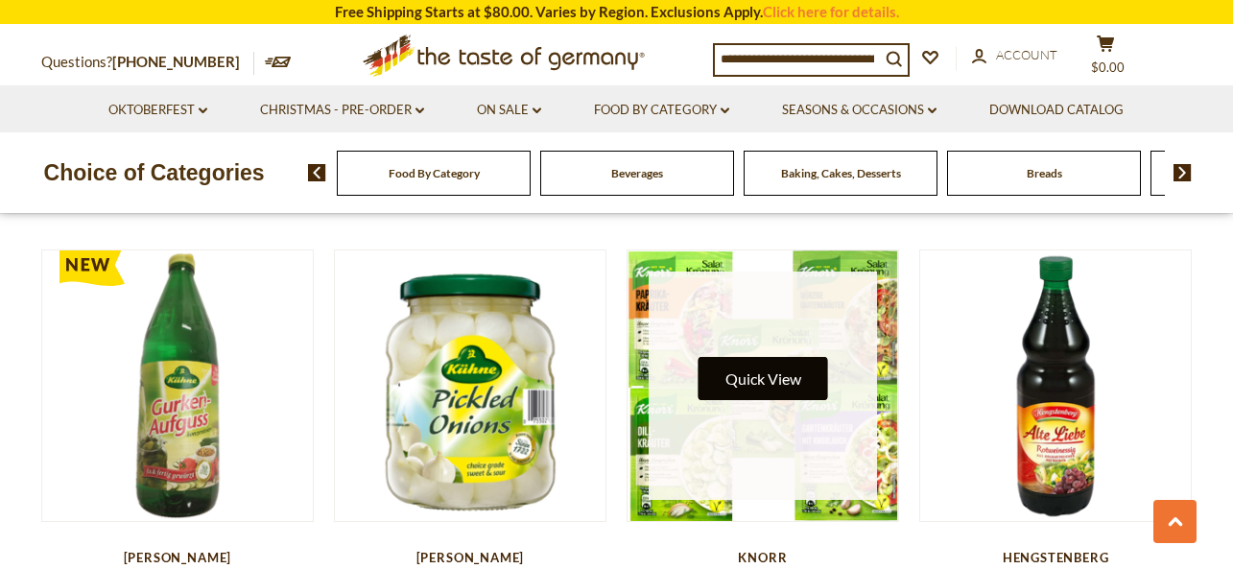
click at [751, 370] on button "Quick View" at bounding box center [764, 378] width 130 height 43
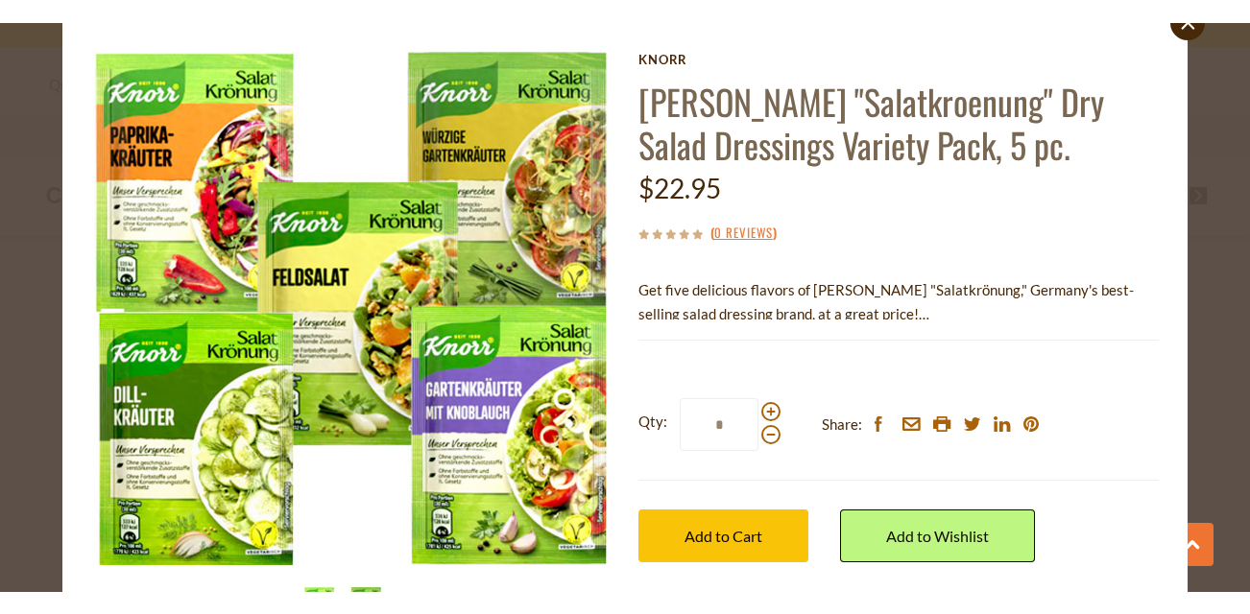
scroll to position [65, 0]
